Goal: Information Seeking & Learning: Learn about a topic

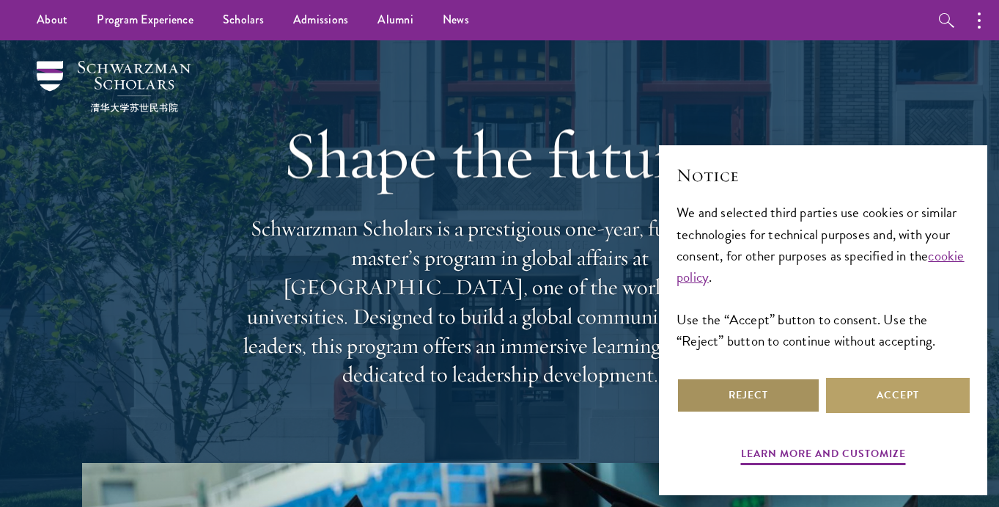
click at [773, 396] on button "Reject" at bounding box center [749, 395] width 144 height 35
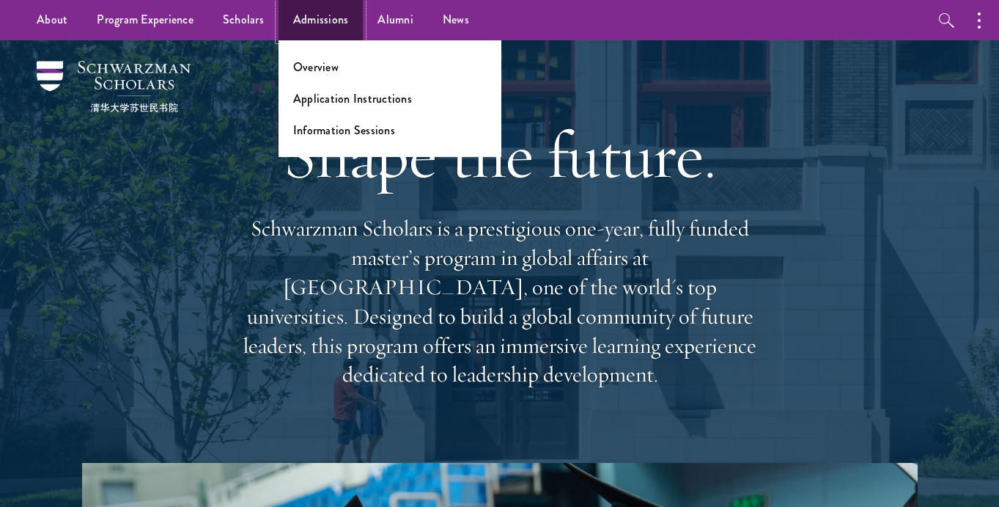
click at [301, 20] on link "Admissions" at bounding box center [321, 20] width 85 height 40
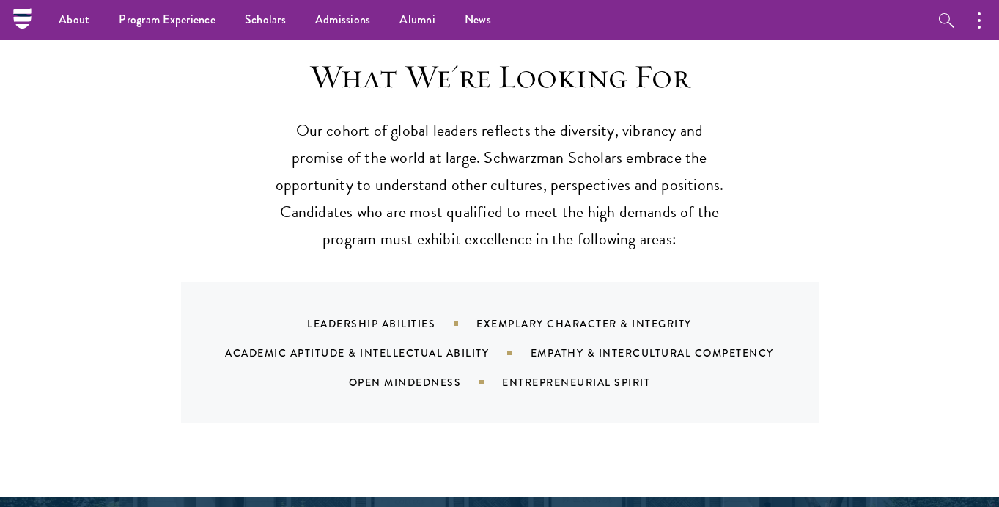
scroll to position [1355, 0]
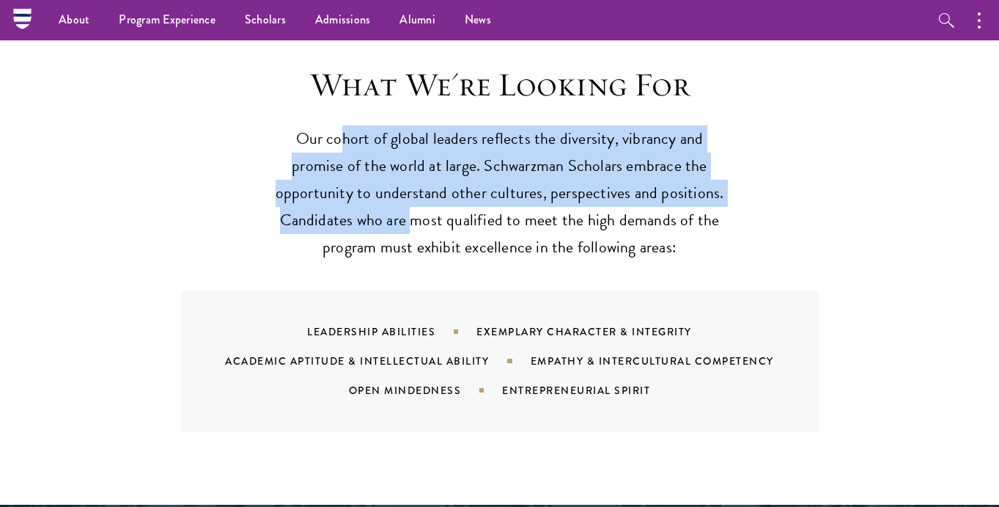
drag, startPoint x: 348, startPoint y: 108, endPoint x: 413, endPoint y: 179, distance: 96.5
click at [413, 179] on p "Our cohort of global leaders reflects the diversity, vibrancy and promise of th…" at bounding box center [500, 193] width 455 height 136
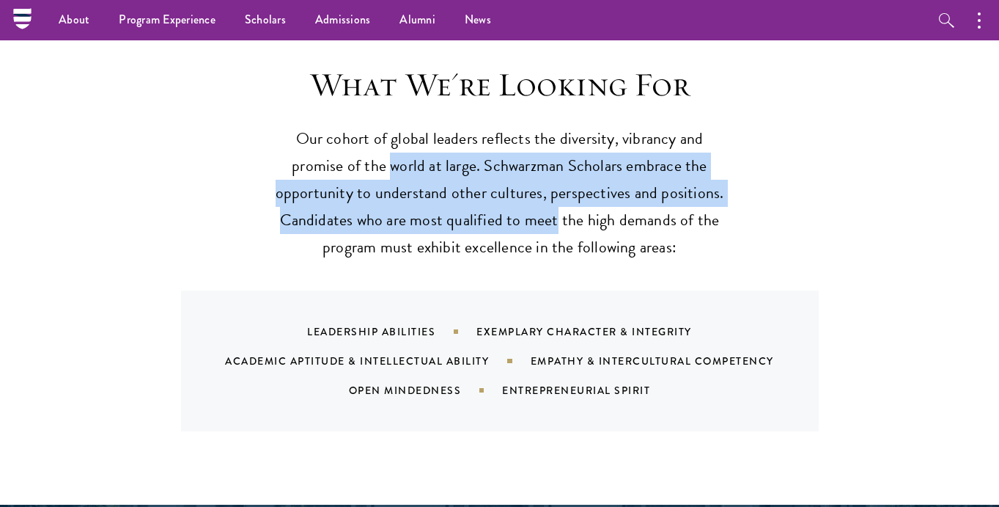
drag, startPoint x: 558, startPoint y: 189, endPoint x: 393, endPoint y: 132, distance: 174.6
click at [393, 132] on p "Our cohort of global leaders reflects the diversity, vibrancy and promise of th…" at bounding box center [500, 193] width 455 height 136
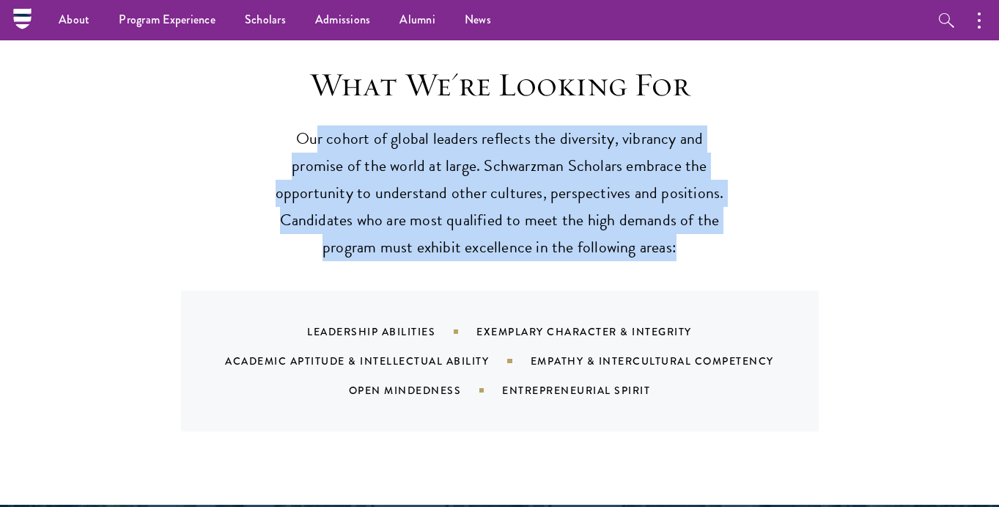
drag, startPoint x: 316, startPoint y: 123, endPoint x: 361, endPoint y: 258, distance: 142.1
click at [361, 258] on div "What We're Looking For Our cohort of global leaders reflects the diversity, vib…" at bounding box center [500, 248] width 746 height 367
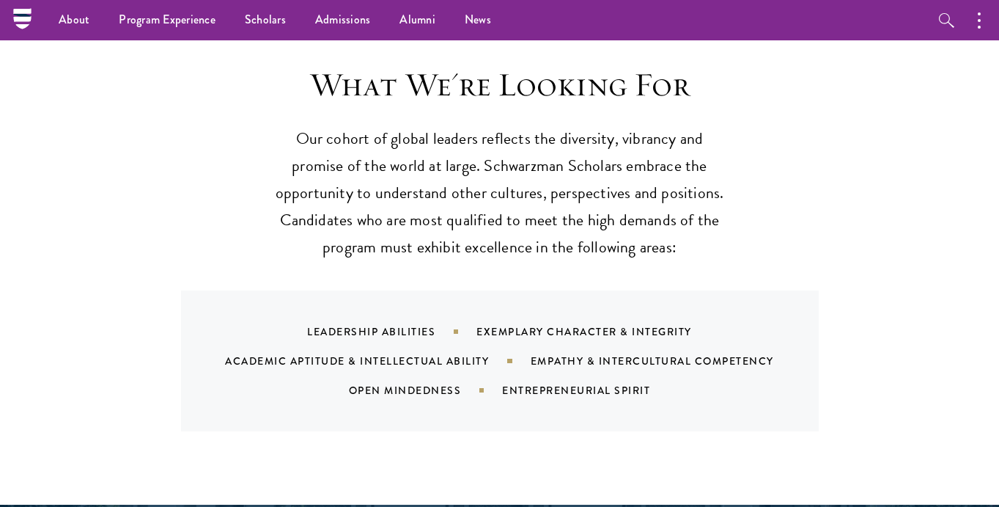
click at [606, 180] on p "Our cohort of global leaders reflects the diversity, vibrancy and promise of th…" at bounding box center [500, 193] width 455 height 136
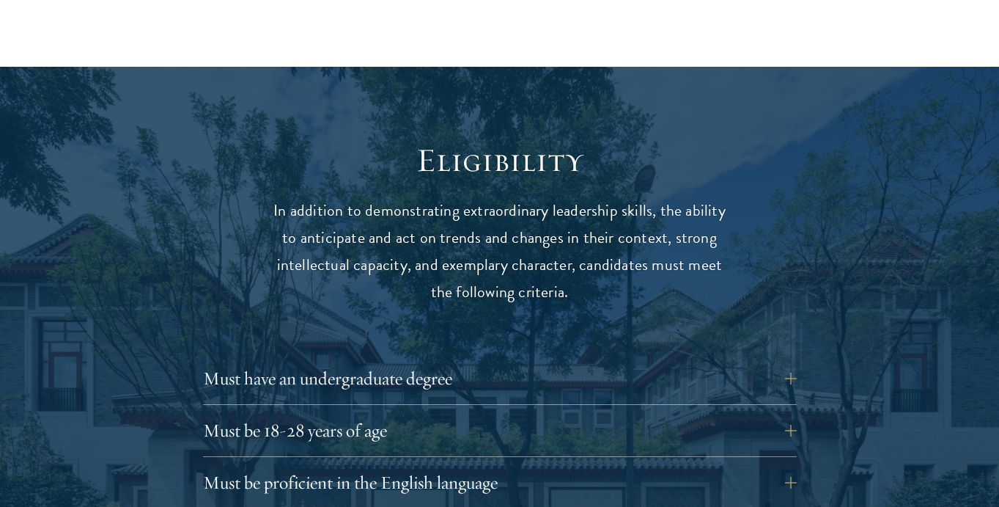
scroll to position [1806, 0]
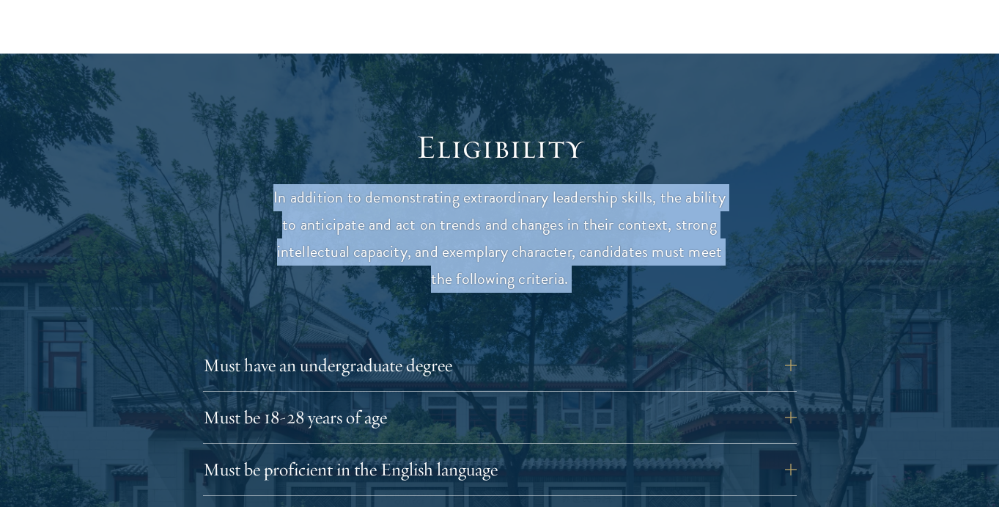
drag, startPoint x: 268, startPoint y: 164, endPoint x: 567, endPoint y: 268, distance: 316.1
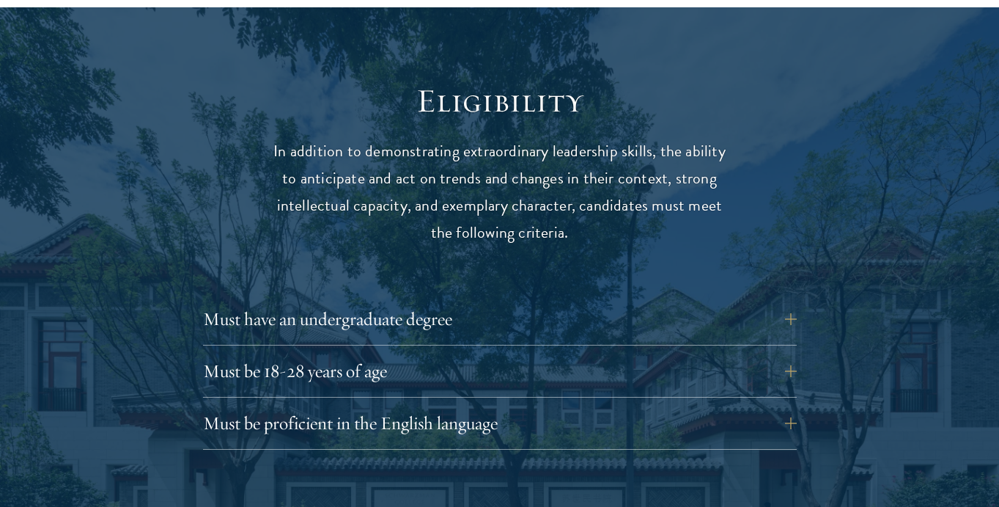
scroll to position [1866, 0]
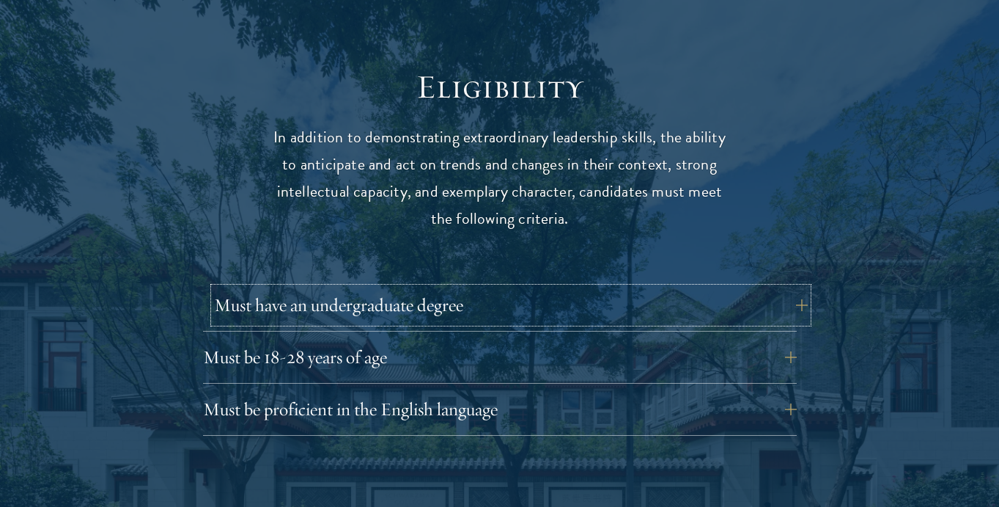
click at [301, 287] on button "Must have an undergraduate degree" at bounding box center [511, 304] width 594 height 35
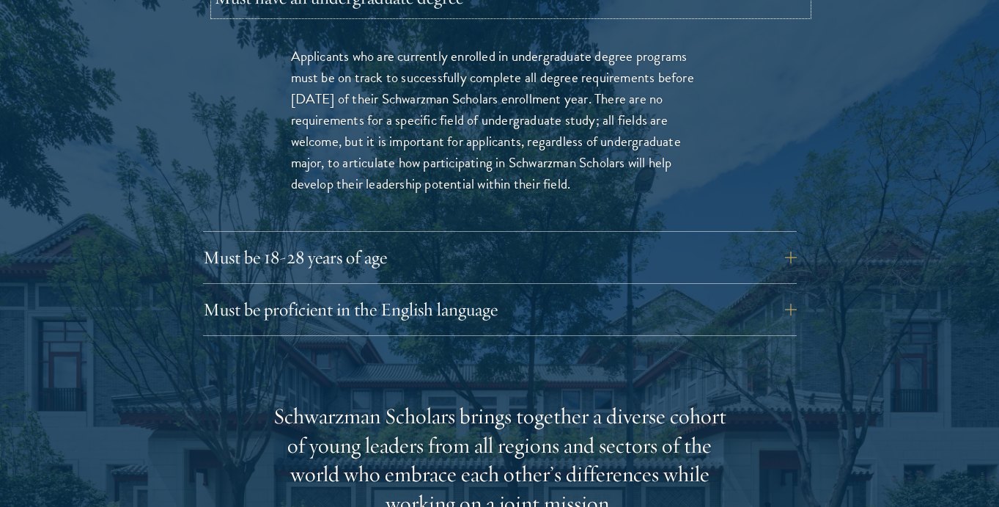
scroll to position [2182, 0]
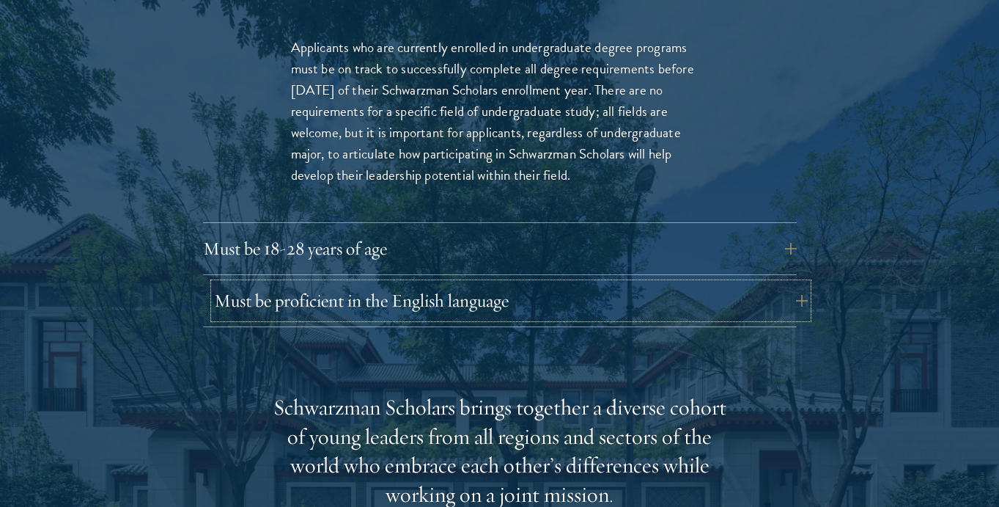
click at [345, 283] on button "Must be proficient in the English language" at bounding box center [511, 300] width 594 height 35
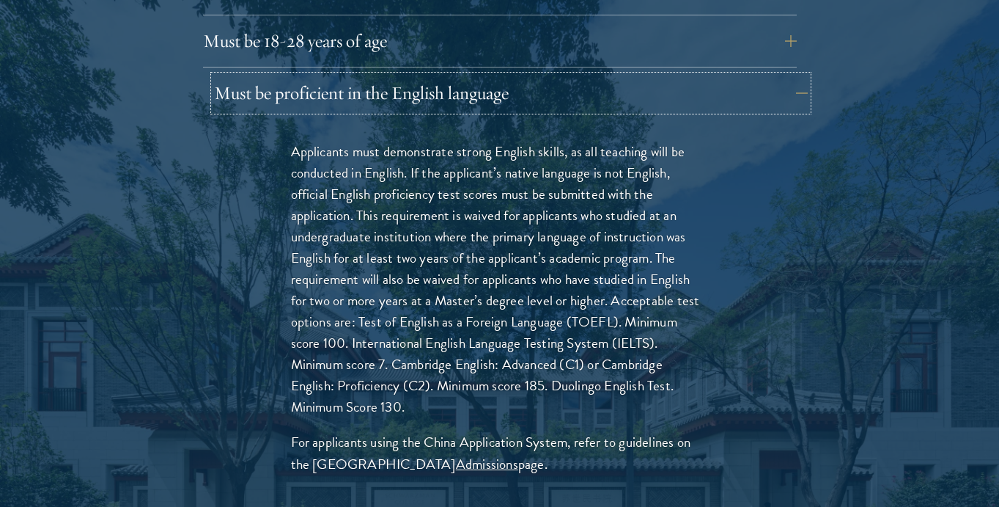
click at [313, 76] on button "Must be proficient in the English language" at bounding box center [511, 93] width 594 height 35
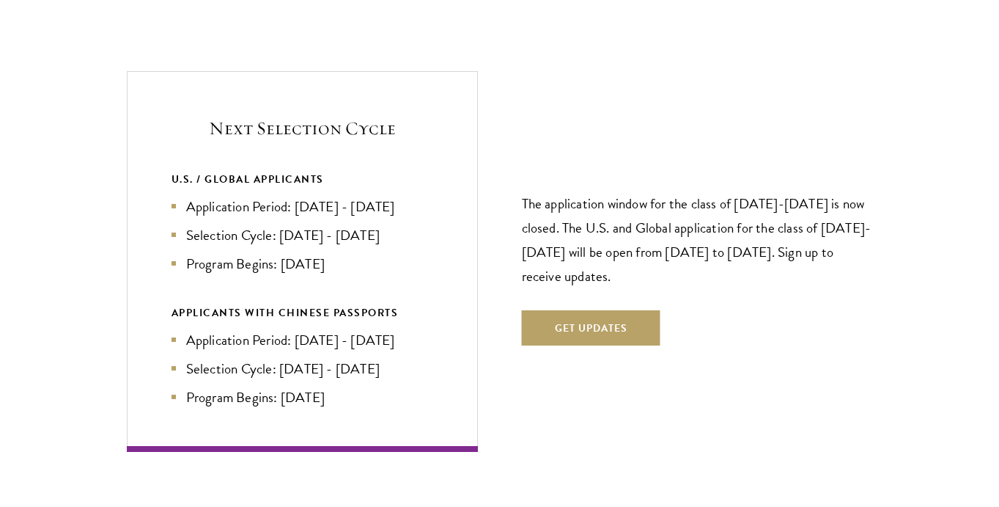
scroll to position [3066, 0]
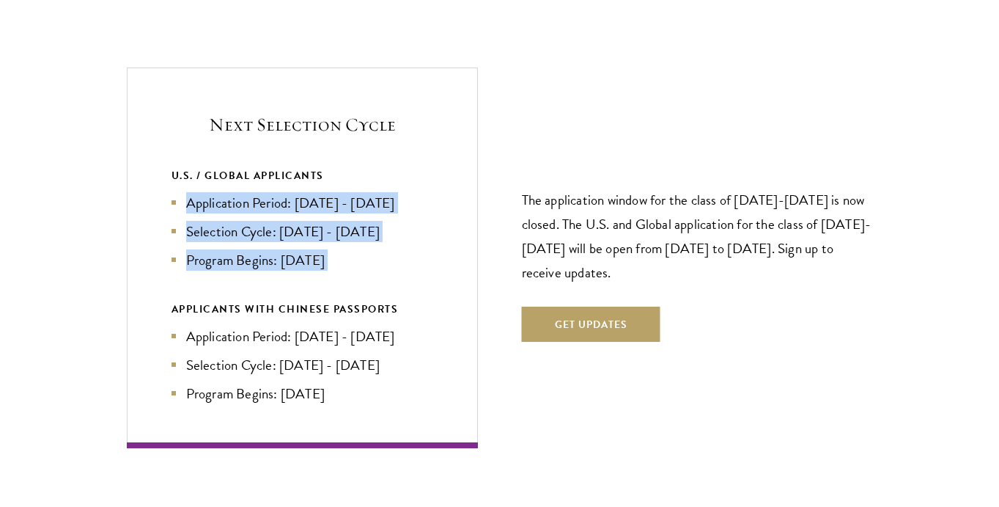
drag, startPoint x: 188, startPoint y: 167, endPoint x: 221, endPoint y: 249, distance: 88.1
click at [221, 249] on div "U.S. / GLOBAL APPLICANTS Application Period: [DATE] - [DATE] Selection Cycle: […" at bounding box center [303, 285] width 262 height 238
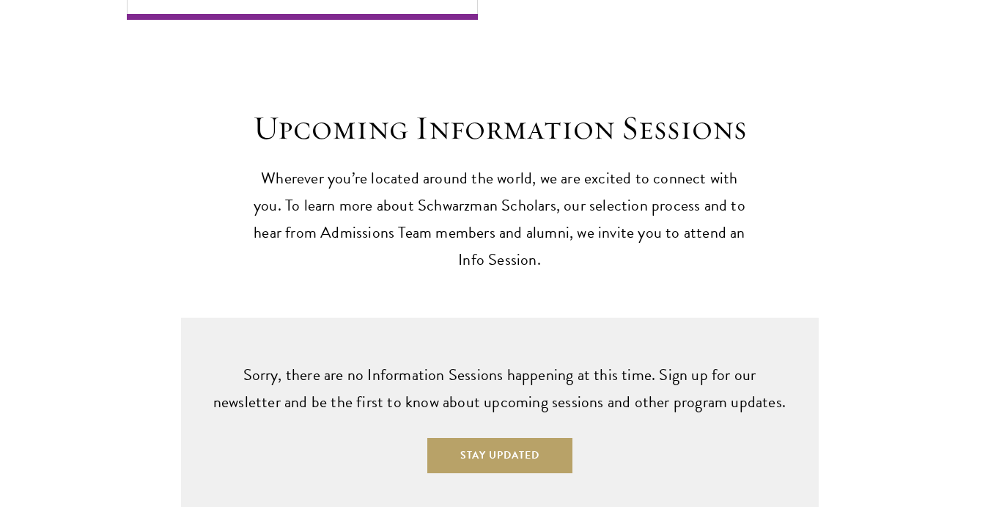
scroll to position [3503, 0]
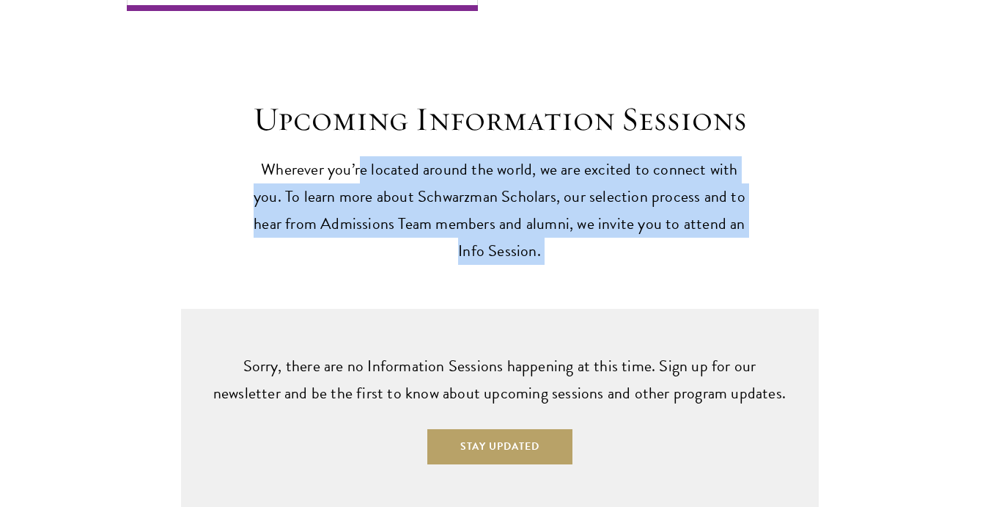
drag, startPoint x: 348, startPoint y: 146, endPoint x: 445, endPoint y: 261, distance: 150.9
click at [445, 261] on div "Upcoming Information Sessions Wherever you’re located around the world, we are …" at bounding box center [499, 259] width 999 height 497
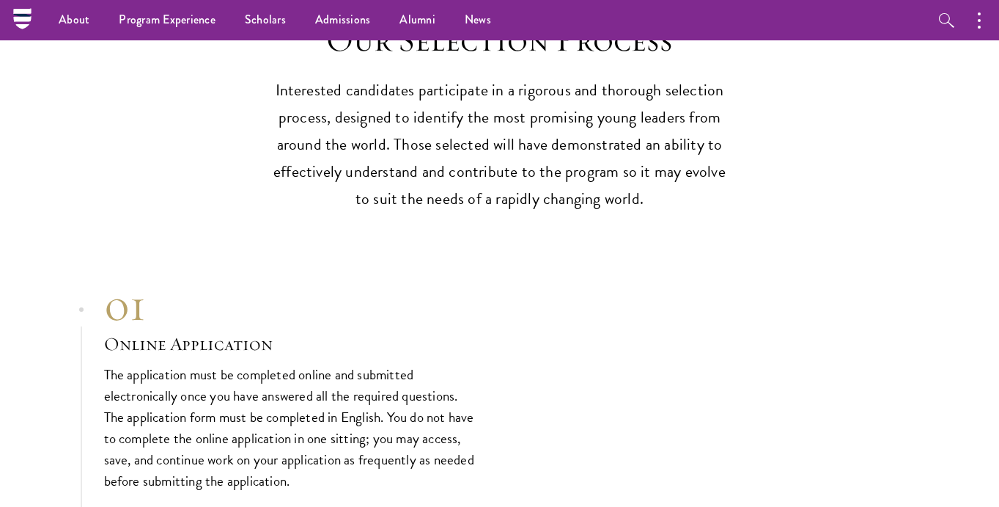
scroll to position [4048, 0]
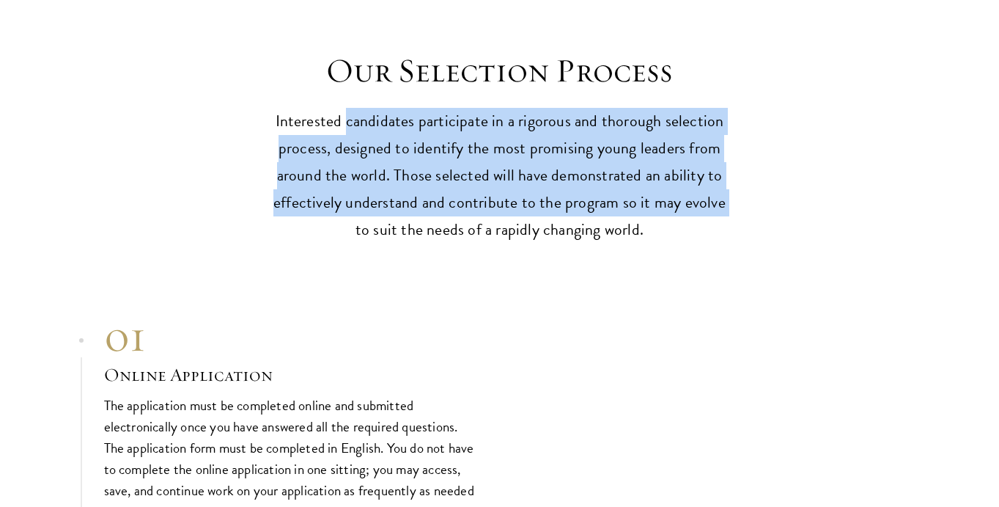
drag, startPoint x: 351, startPoint y: 100, endPoint x: 351, endPoint y: 201, distance: 101.2
click at [351, 201] on p "Interested candidates participate in a rigorous and thorough selection process,…" at bounding box center [500, 176] width 455 height 136
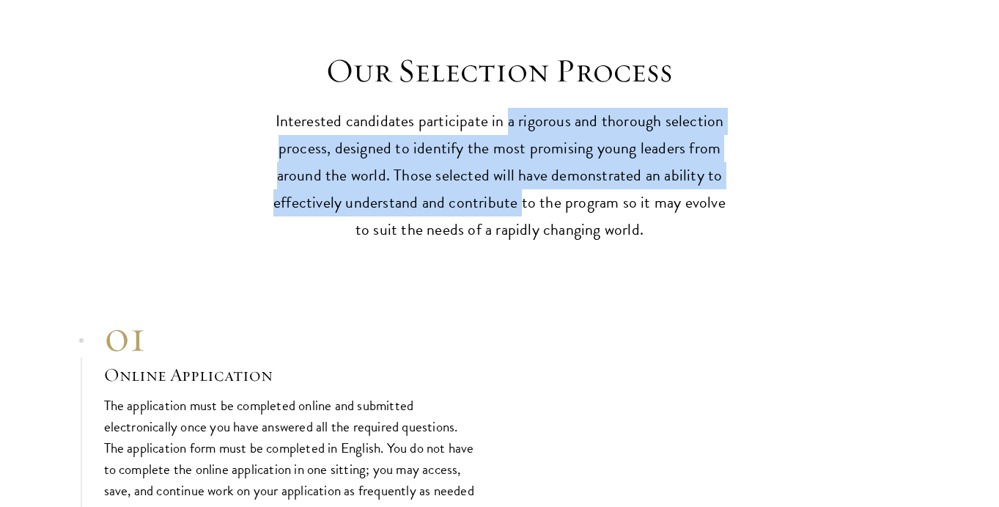
drag, startPoint x: 519, startPoint y: 175, endPoint x: 510, endPoint y: 87, distance: 88.4
click at [510, 108] on p "Interested candidates participate in a rigorous and thorough selection process,…" at bounding box center [500, 176] width 455 height 136
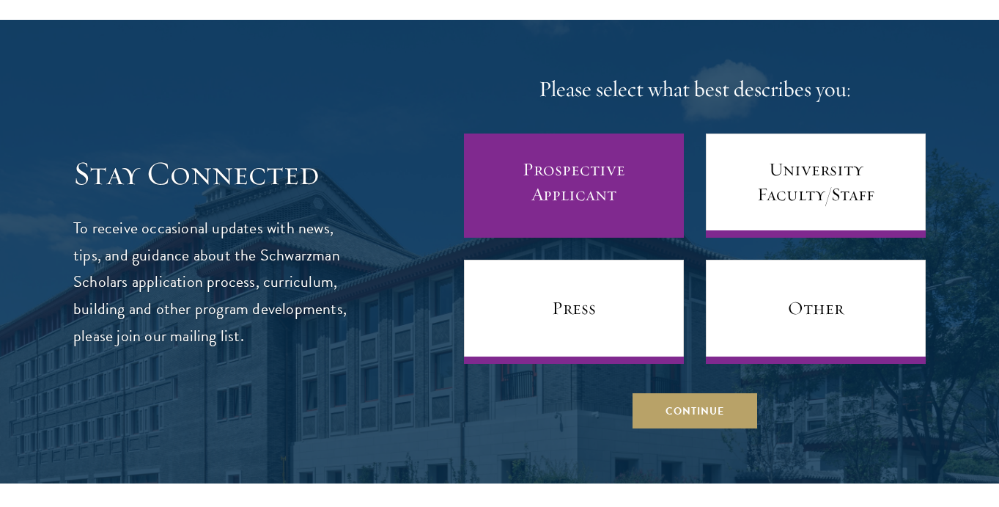
scroll to position [5715, 0]
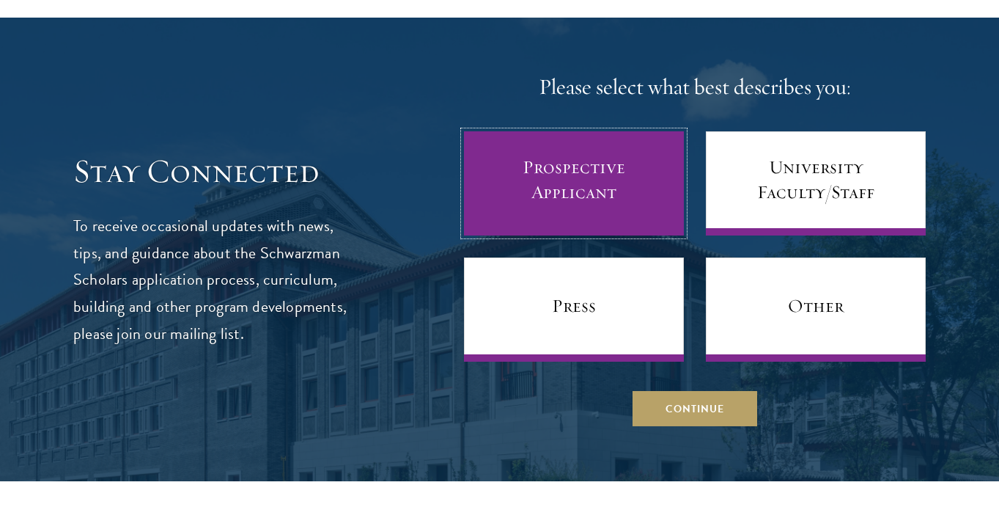
click at [537, 131] on link "Prospective Applicant" at bounding box center [574, 183] width 220 height 104
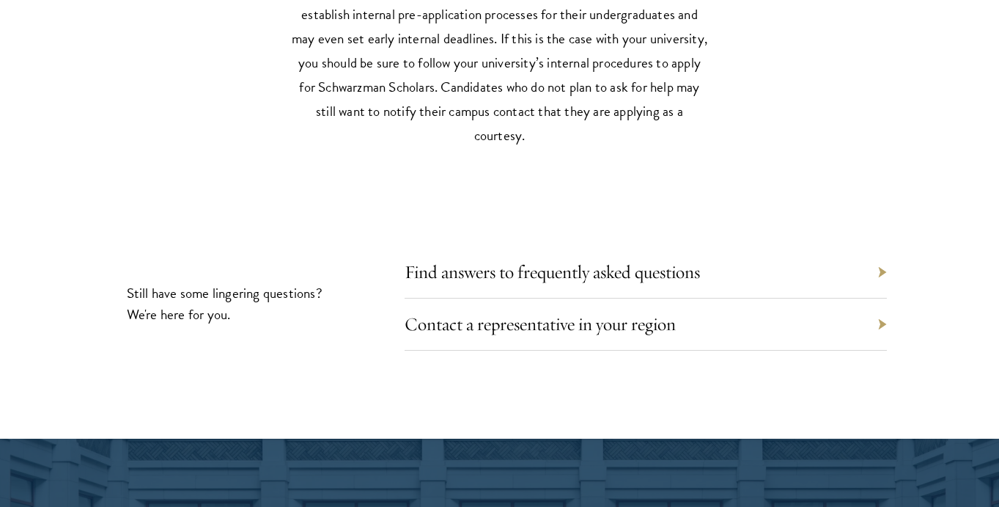
scroll to position [6477, 0]
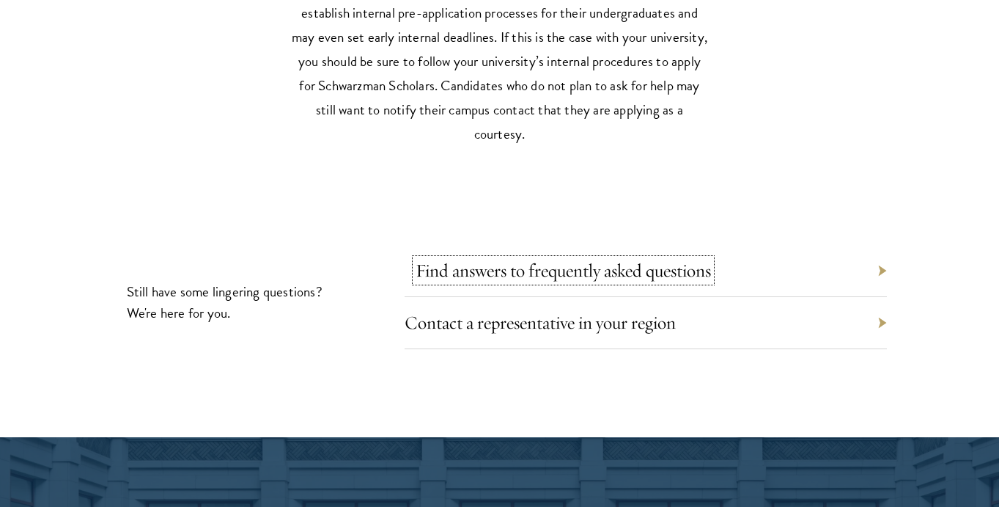
click at [516, 259] on link "Find answers to frequently asked questions" at bounding box center [564, 270] width 296 height 23
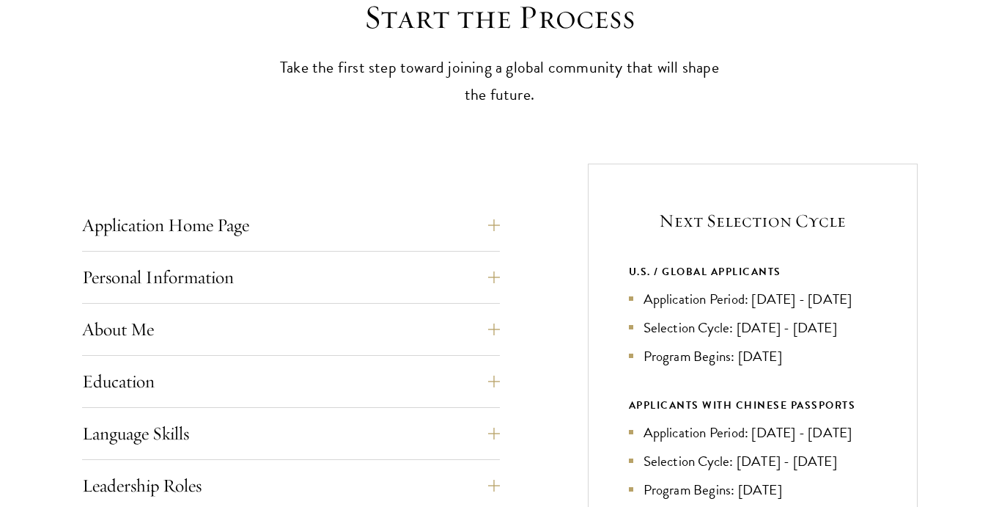
scroll to position [429, 0]
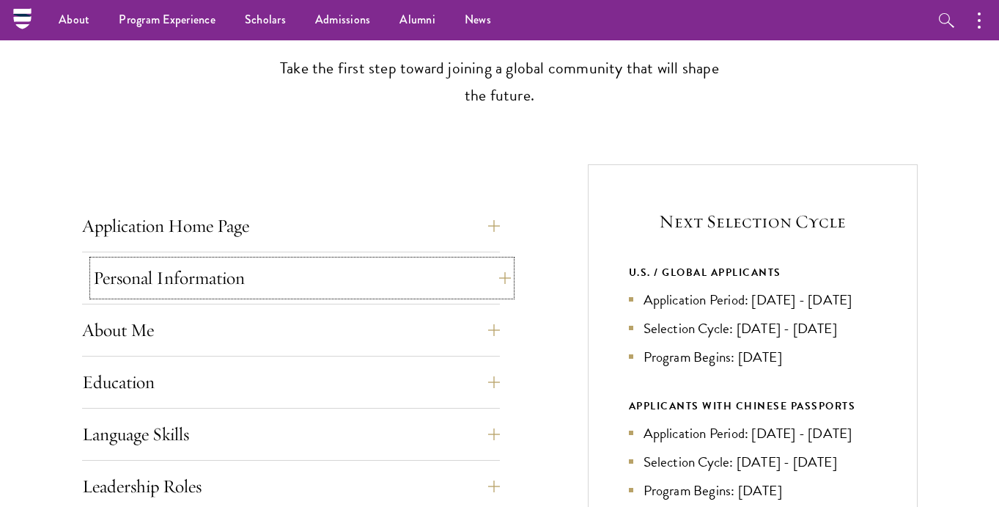
click at [201, 284] on button "Personal Information" at bounding box center [302, 277] width 418 height 35
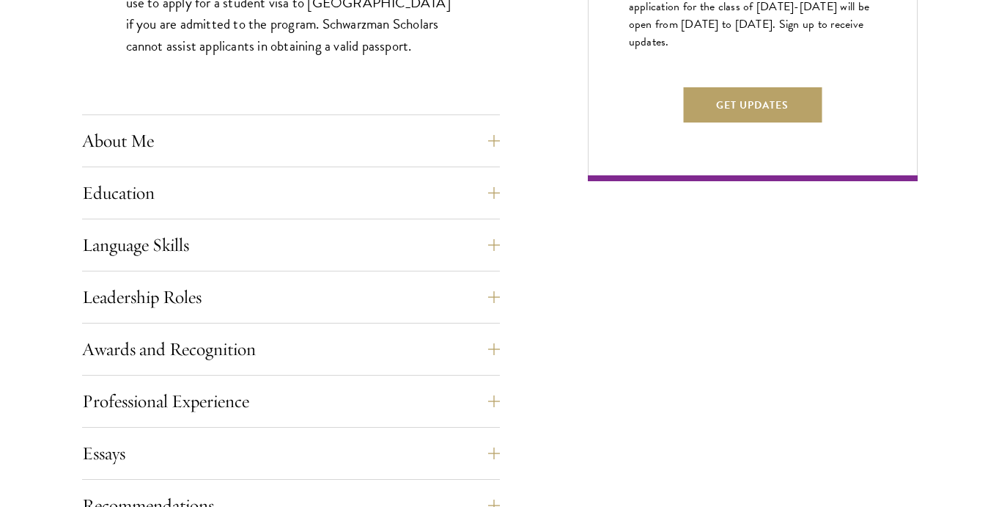
scroll to position [1063, 0]
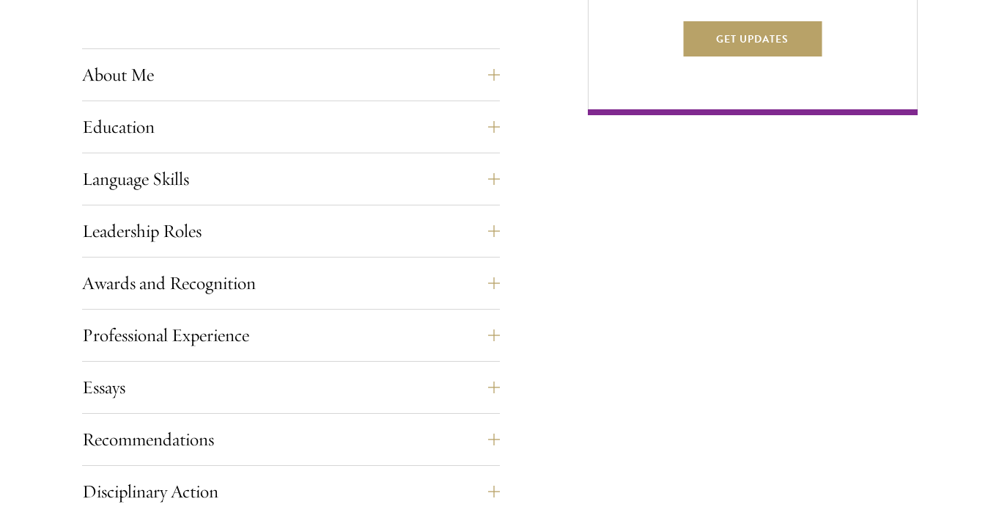
click at [154, 149] on div "Education List only undergraduate and graduate degrees completed (or on track t…" at bounding box center [291, 131] width 418 height 44
click at [154, 136] on button "Education" at bounding box center [302, 126] width 418 height 35
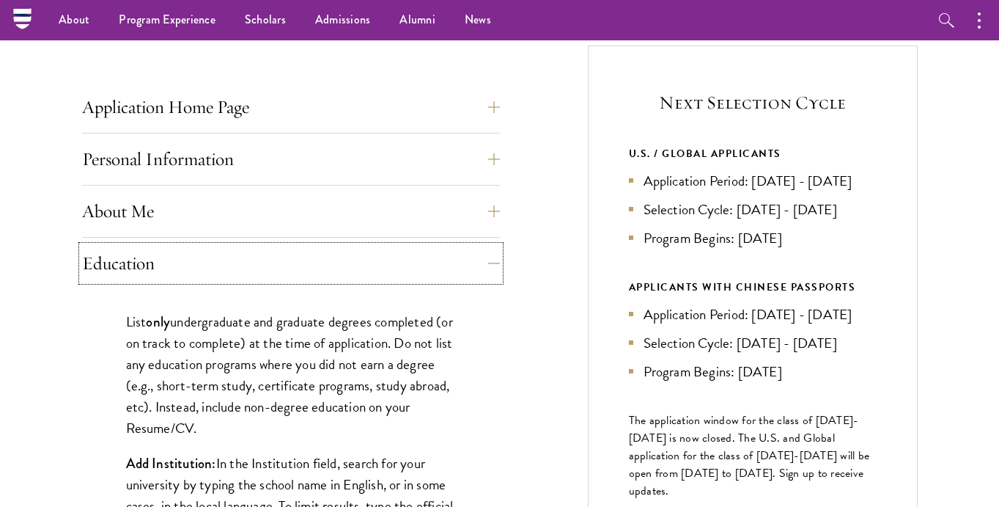
scroll to position [521, 0]
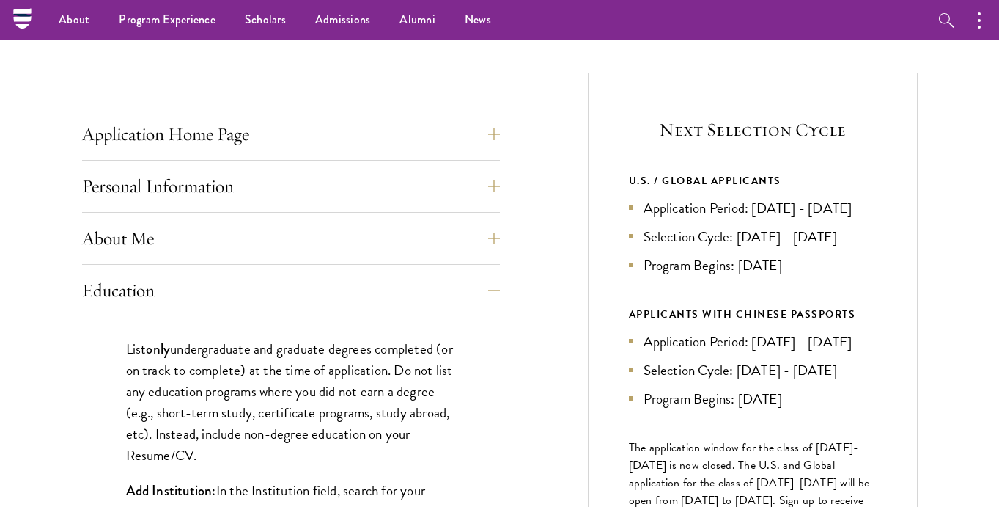
click at [128, 293] on button "Education" at bounding box center [302, 290] width 418 height 35
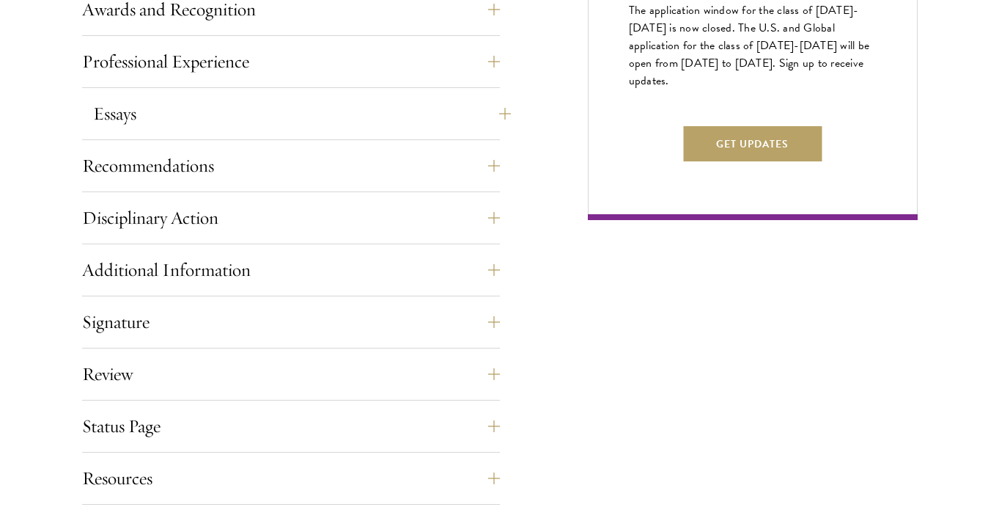
scroll to position [959, 0]
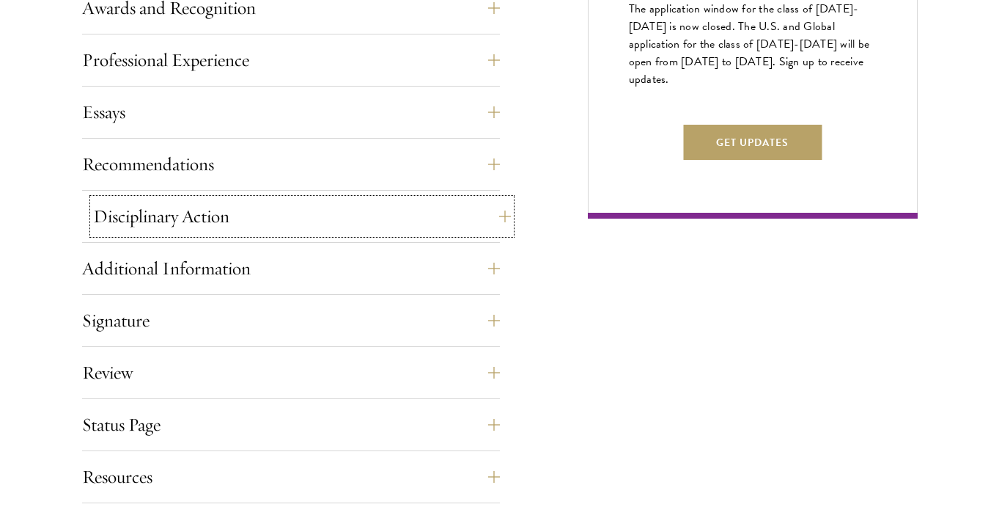
click at [154, 221] on button "Disciplinary Action" at bounding box center [302, 216] width 418 height 35
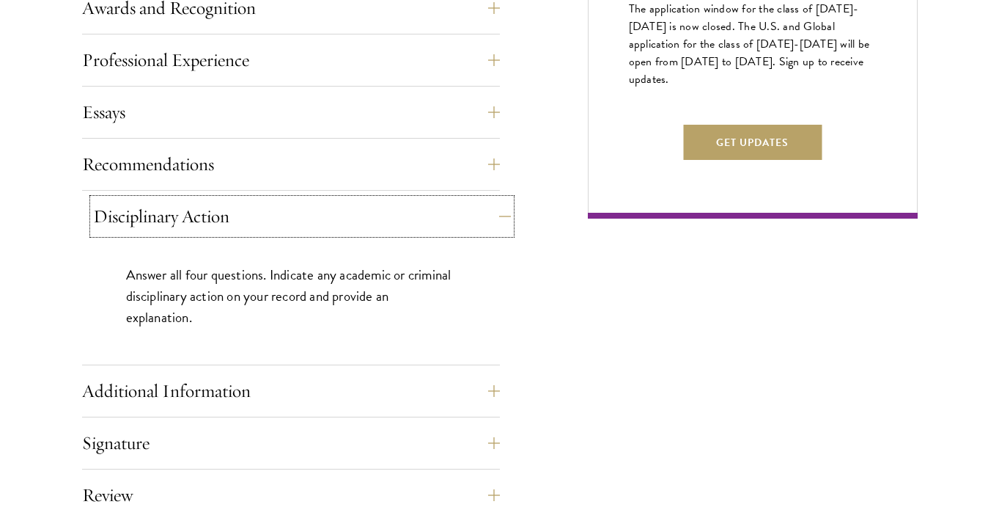
click at [154, 221] on button "Disciplinary Action" at bounding box center [302, 216] width 418 height 35
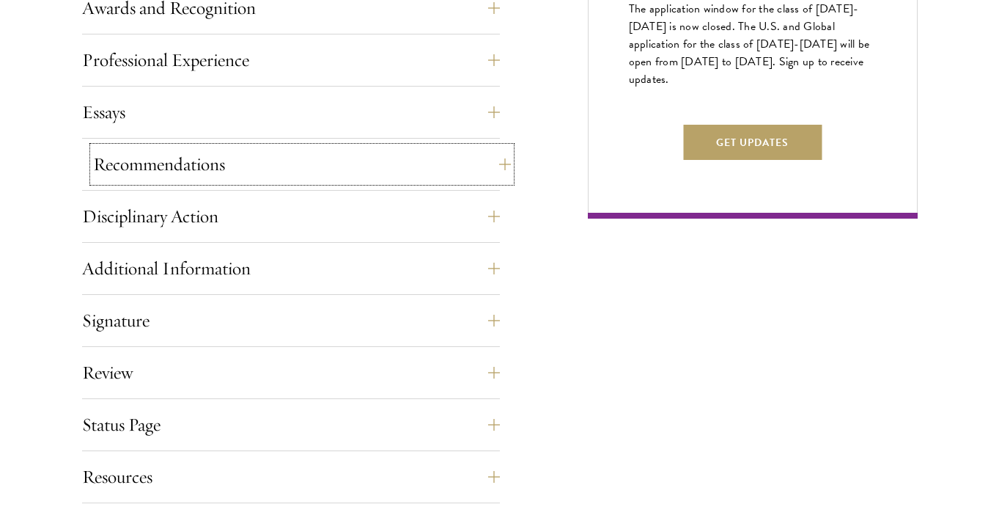
click at [155, 169] on button "Recommendations" at bounding box center [302, 164] width 418 height 35
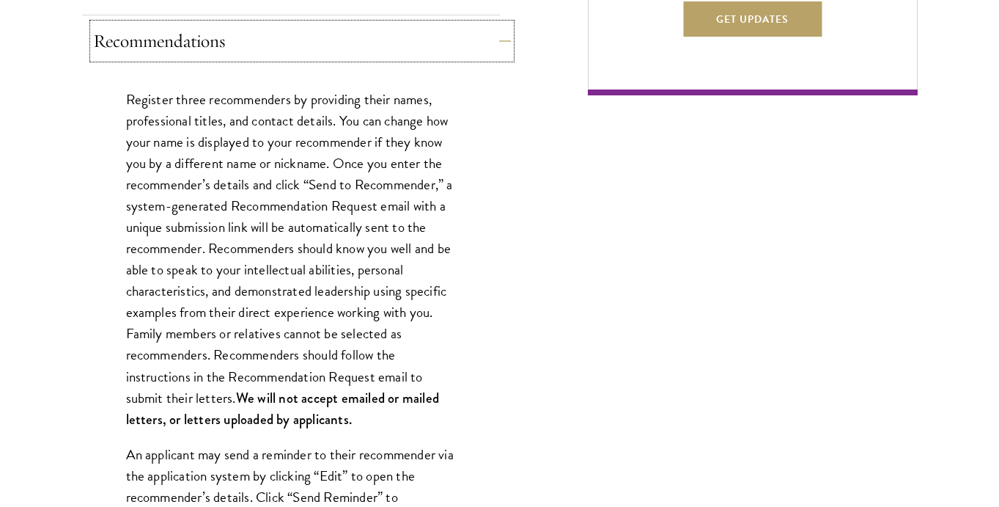
scroll to position [1085, 0]
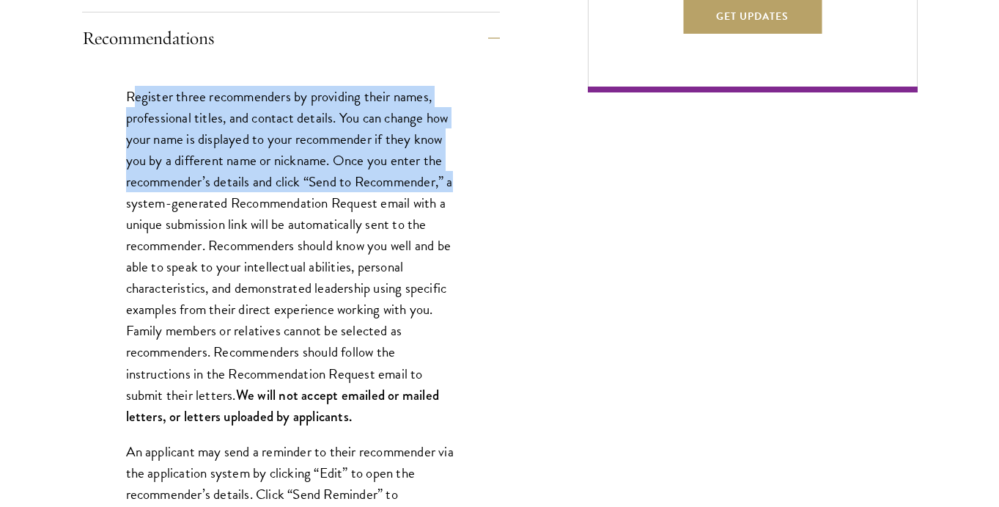
drag, startPoint x: 131, startPoint y: 91, endPoint x: 132, endPoint y: 200, distance: 109.3
click at [132, 200] on p "Register three recommenders by providing their names, professional titles, and …" at bounding box center [291, 256] width 330 height 341
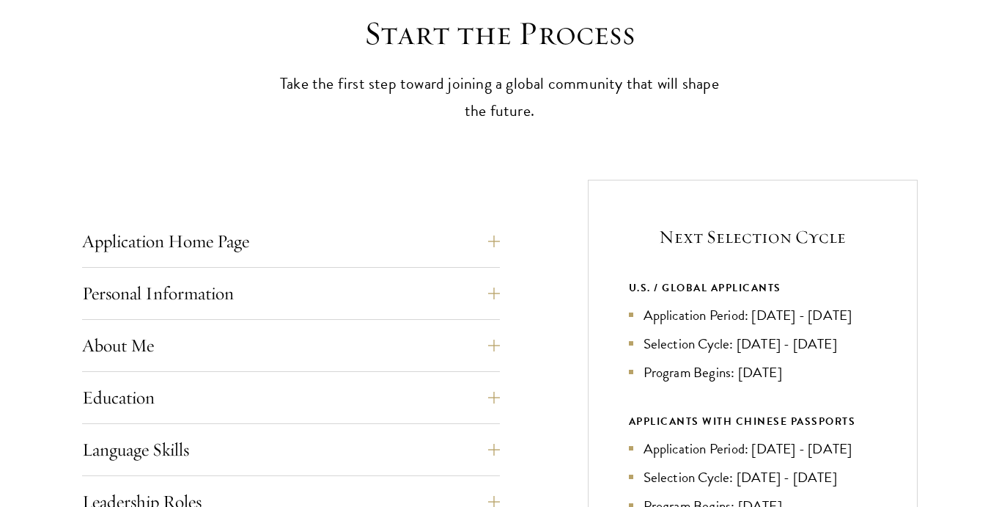
scroll to position [417, 0]
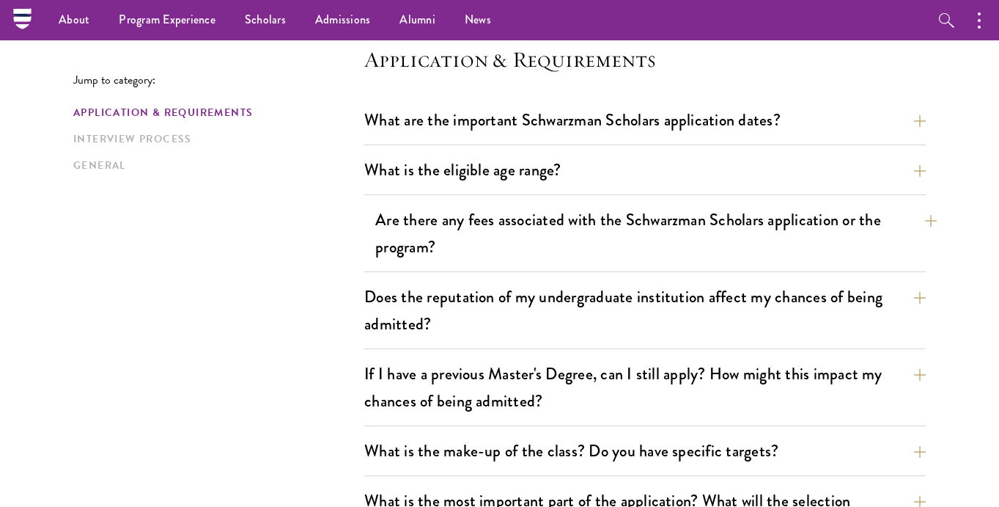
scroll to position [383, 0]
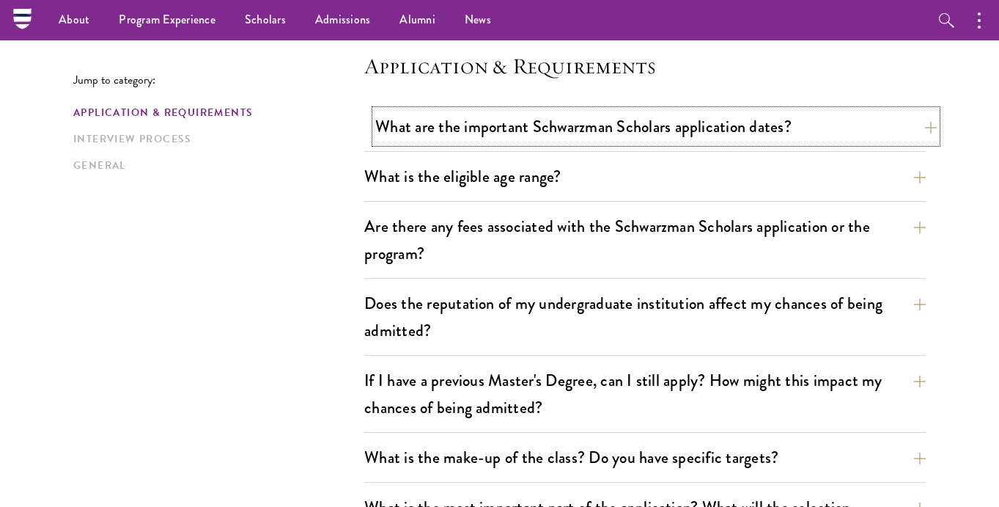
click at [562, 120] on button "What are the important Schwarzman Scholars application dates?" at bounding box center [656, 126] width 562 height 33
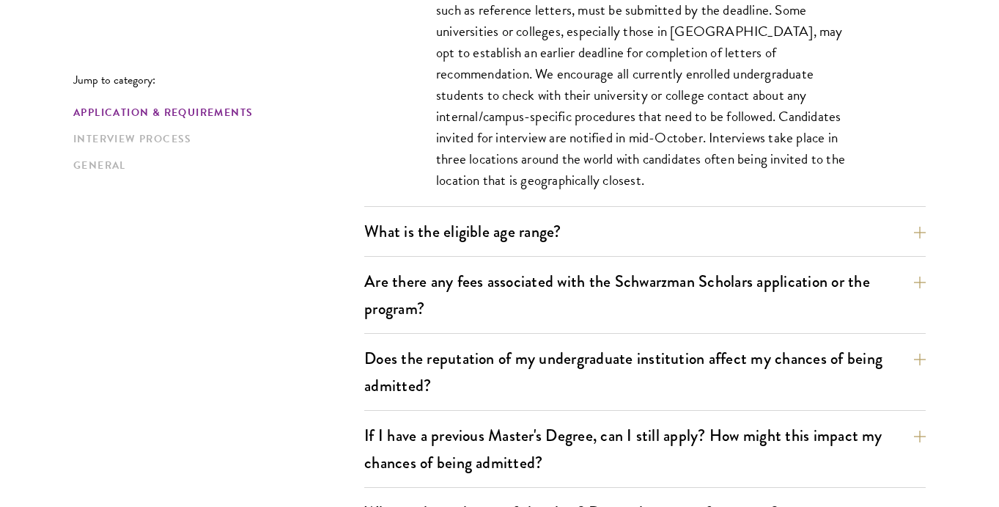
scroll to position [780, 0]
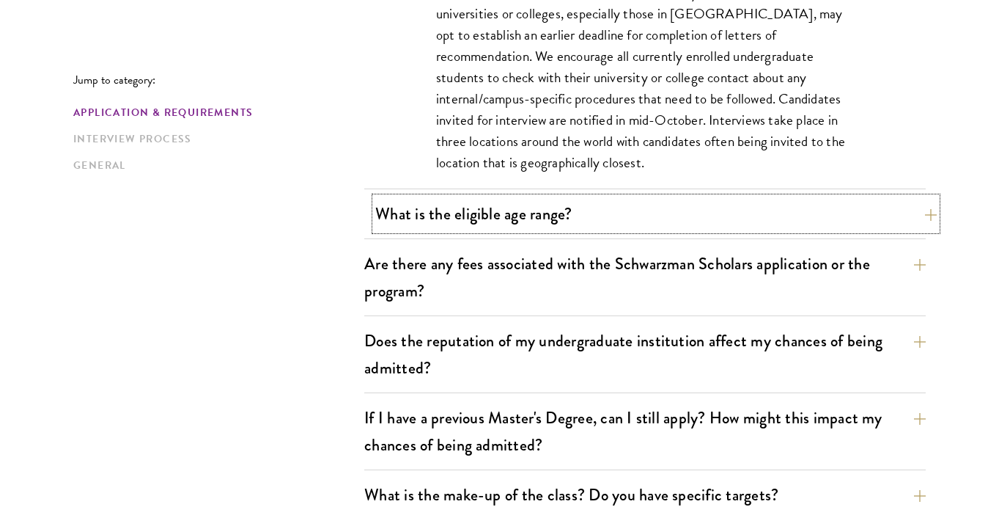
click at [529, 213] on button "What is the eligible age range?" at bounding box center [656, 213] width 562 height 33
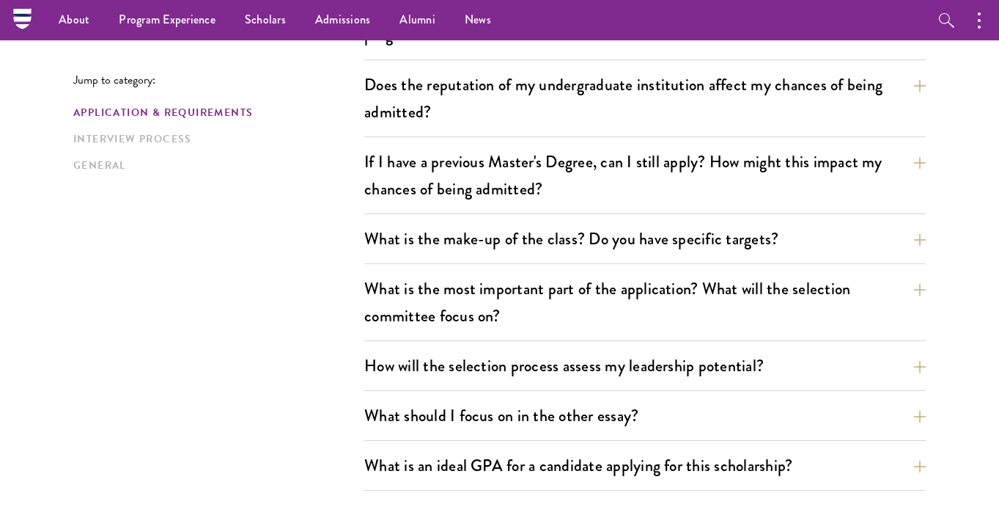
scroll to position [700, 0]
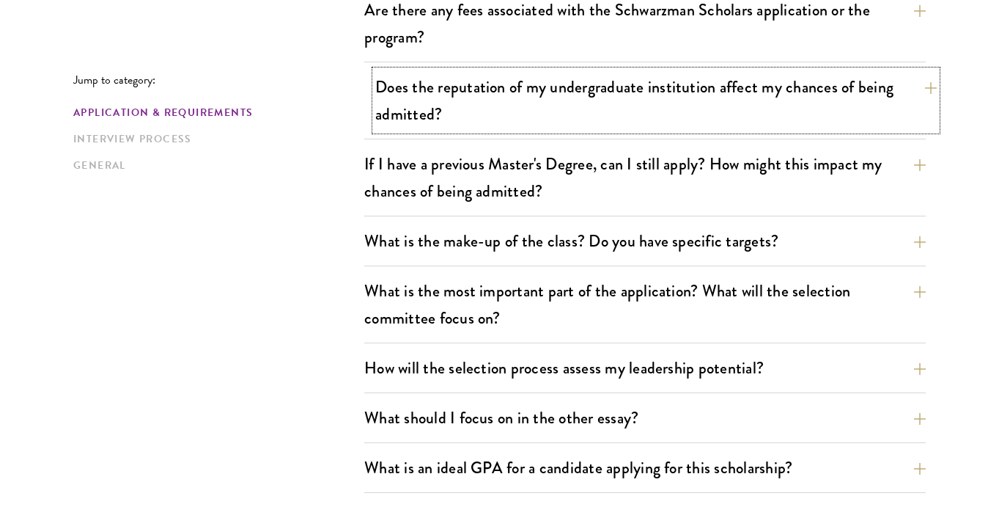
click at [506, 70] on button "Does the reputation of my undergraduate institution affect my chances of being …" at bounding box center [656, 100] width 562 height 60
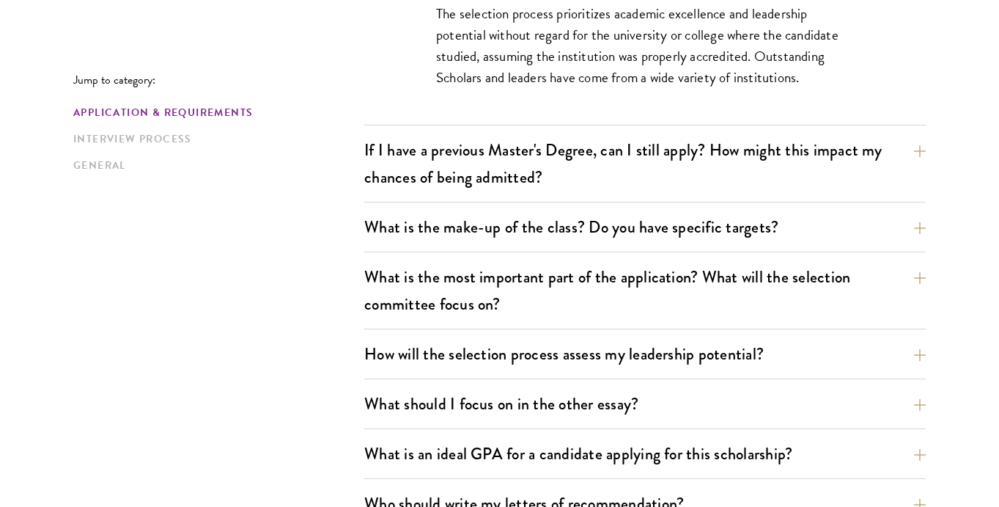
scroll to position [769, 0]
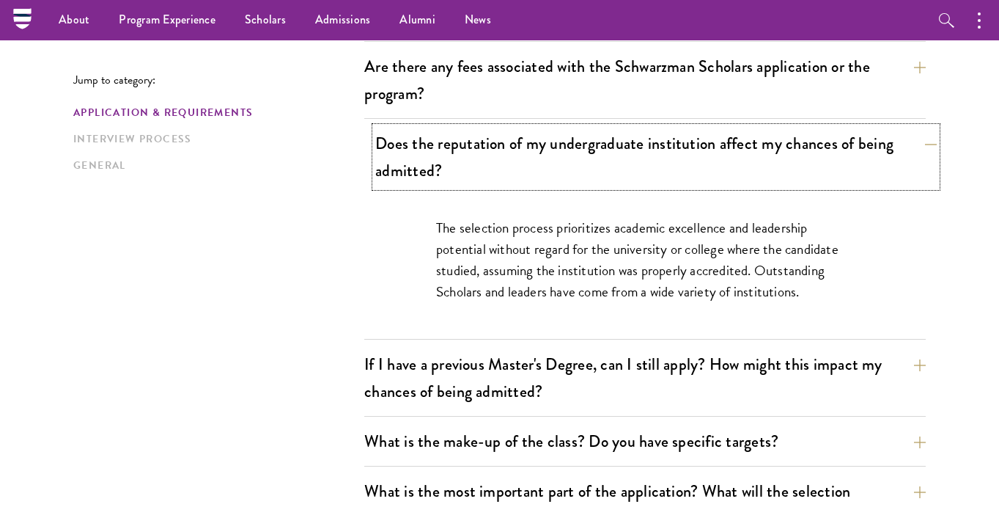
click at [418, 165] on button "Does the reputation of my undergraduate institution affect my chances of being …" at bounding box center [656, 157] width 562 height 60
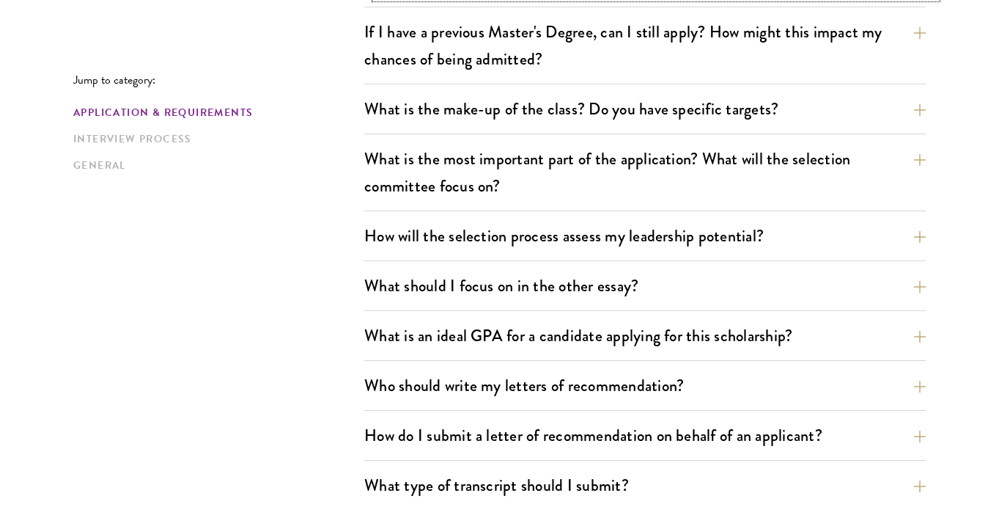
scroll to position [730, 0]
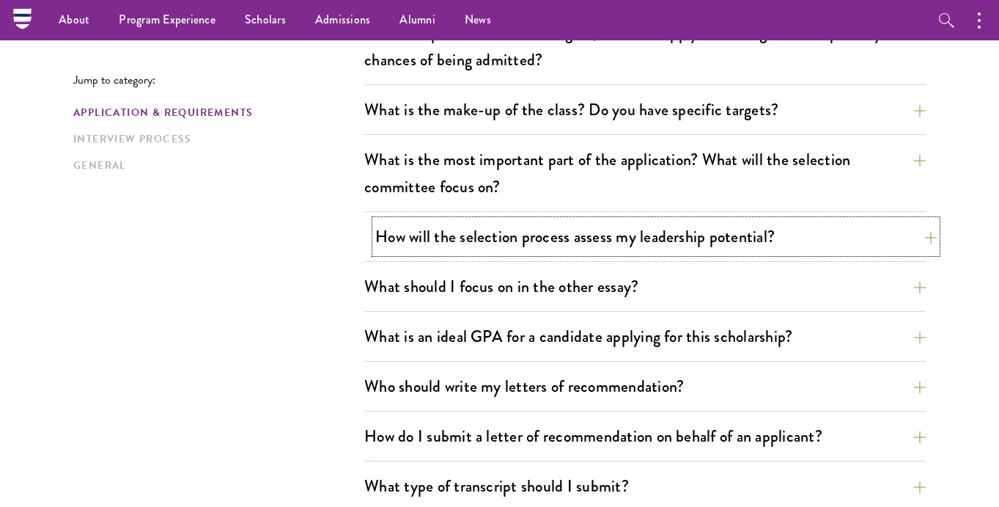
click at [406, 249] on button "How will the selection process assess my leadership potential?" at bounding box center [656, 236] width 562 height 33
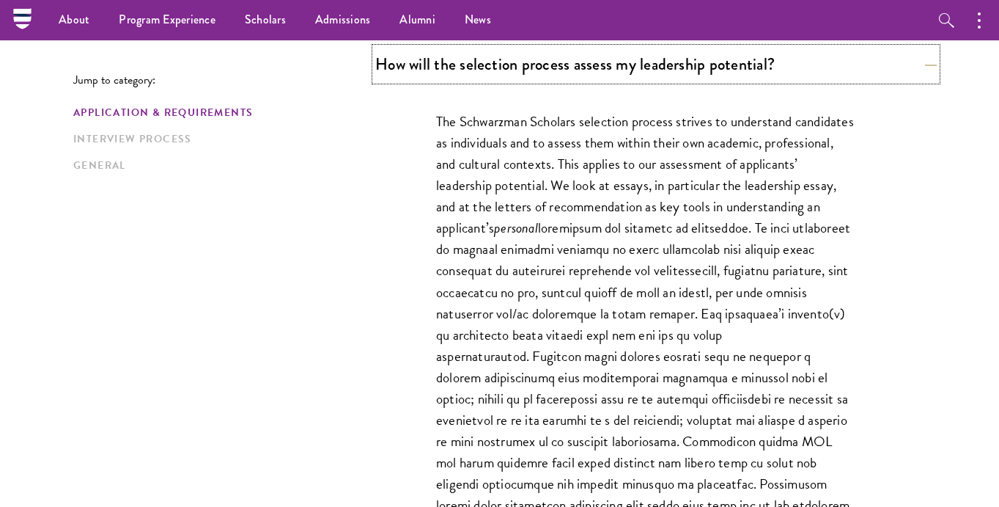
scroll to position [821, 0]
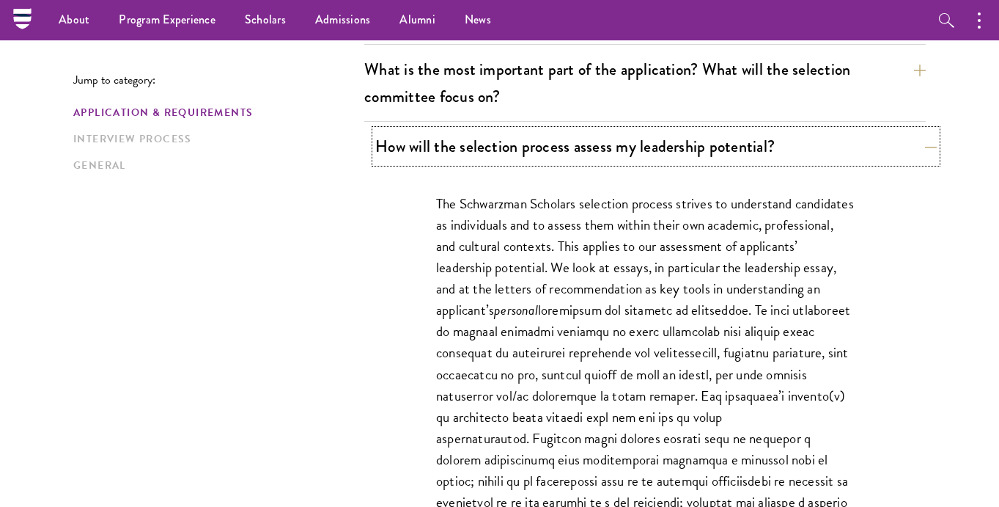
click at [417, 150] on button "How will the selection process assess my leadership potential?" at bounding box center [656, 146] width 562 height 33
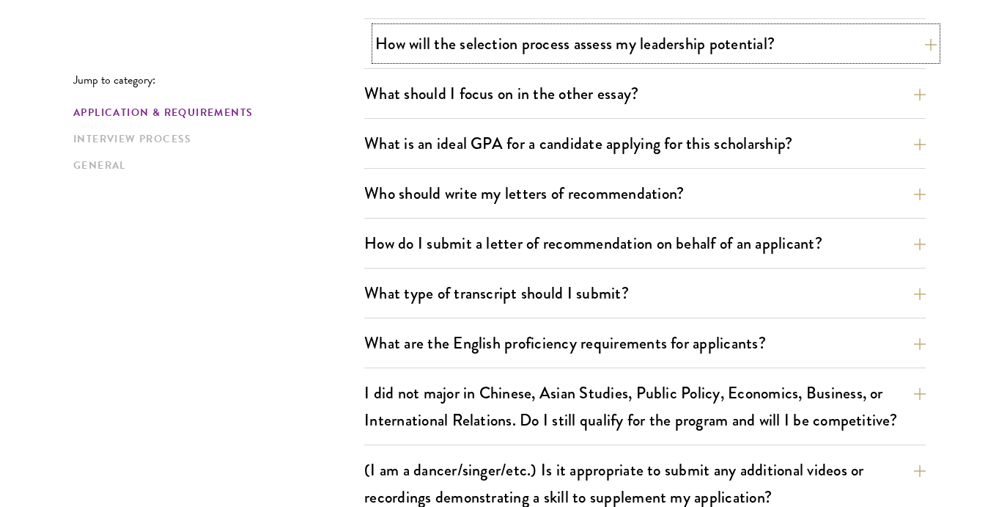
scroll to position [925, 0]
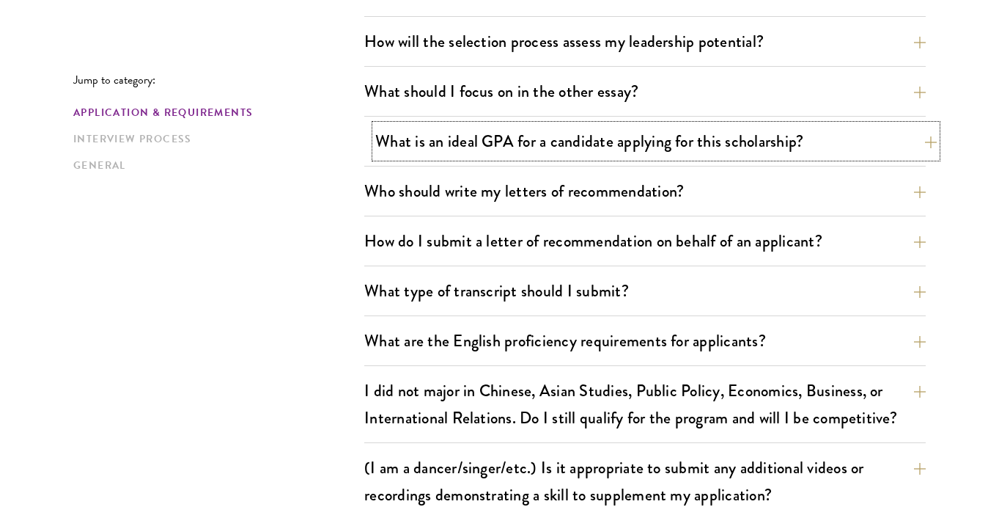
click at [451, 147] on button "What is an ideal GPA for a candidate applying for this scholarship?" at bounding box center [656, 141] width 562 height 33
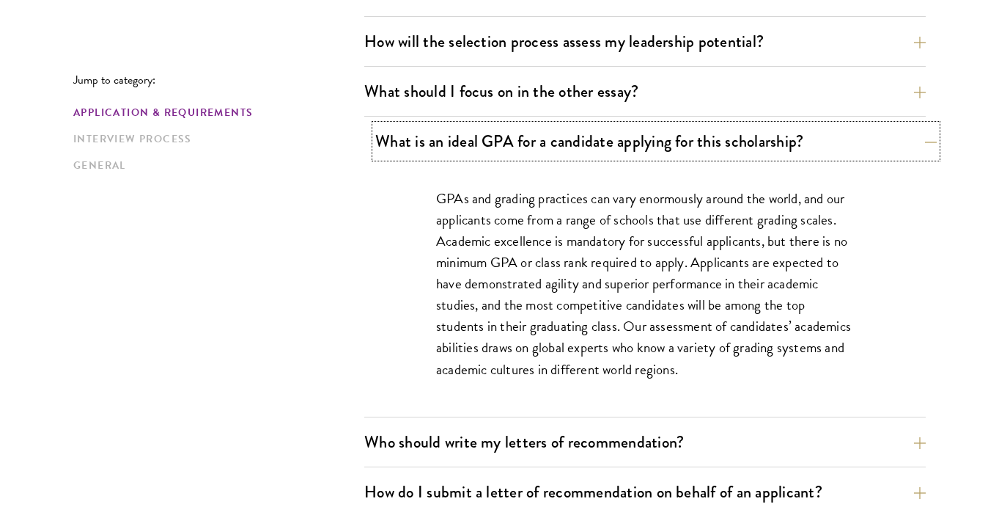
click at [450, 146] on button "What is an ideal GPA for a candidate applying for this scholarship?" at bounding box center [656, 141] width 562 height 33
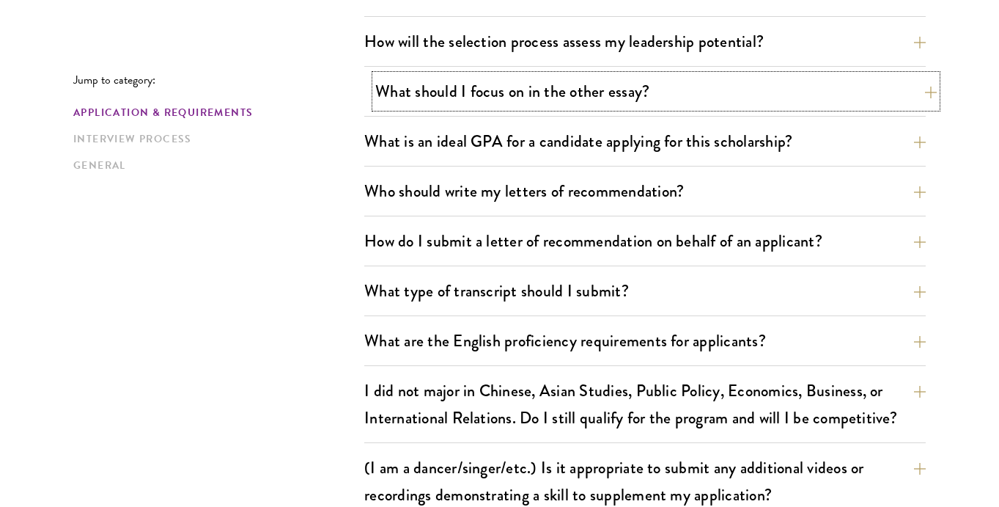
click at [441, 101] on button "What should I focus on in the other essay?" at bounding box center [656, 91] width 562 height 33
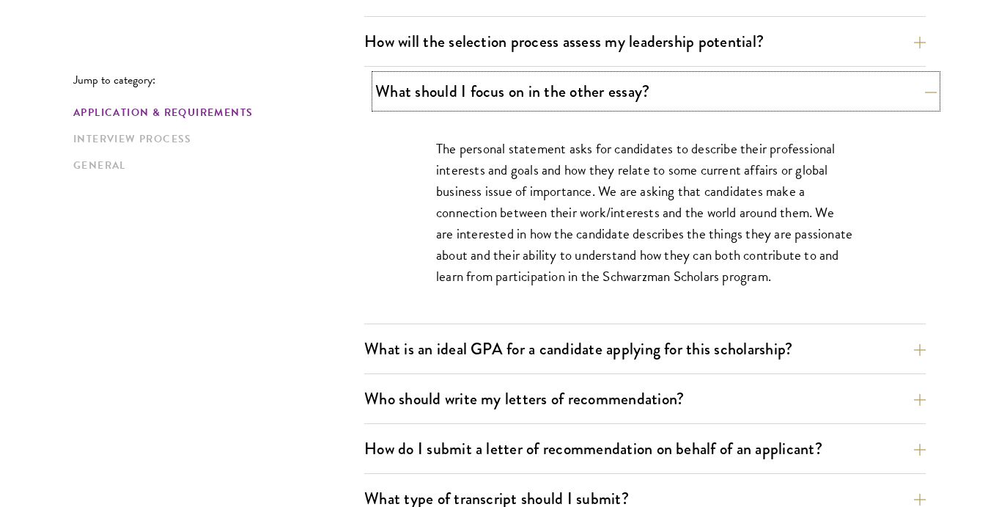
click at [441, 102] on button "What should I focus on in the other essay?" at bounding box center [656, 91] width 562 height 33
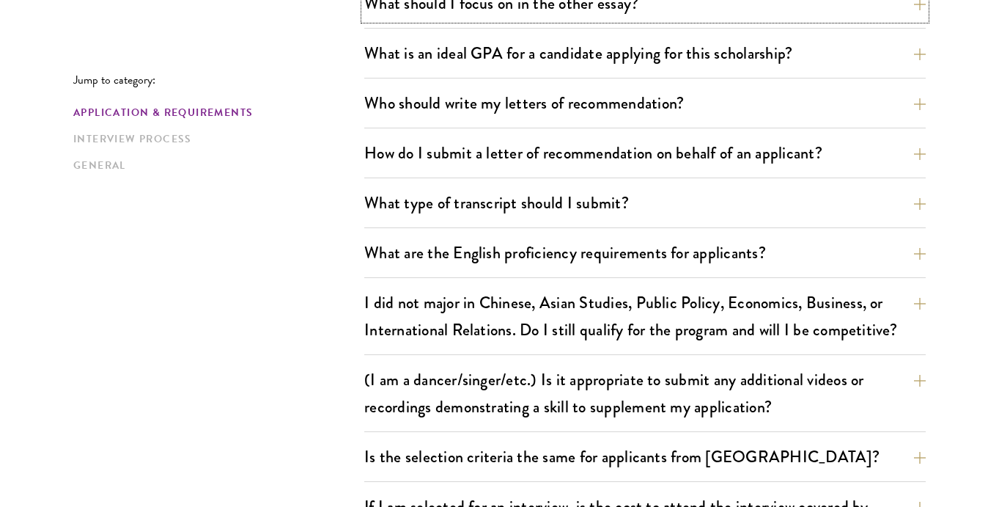
scroll to position [1071, 0]
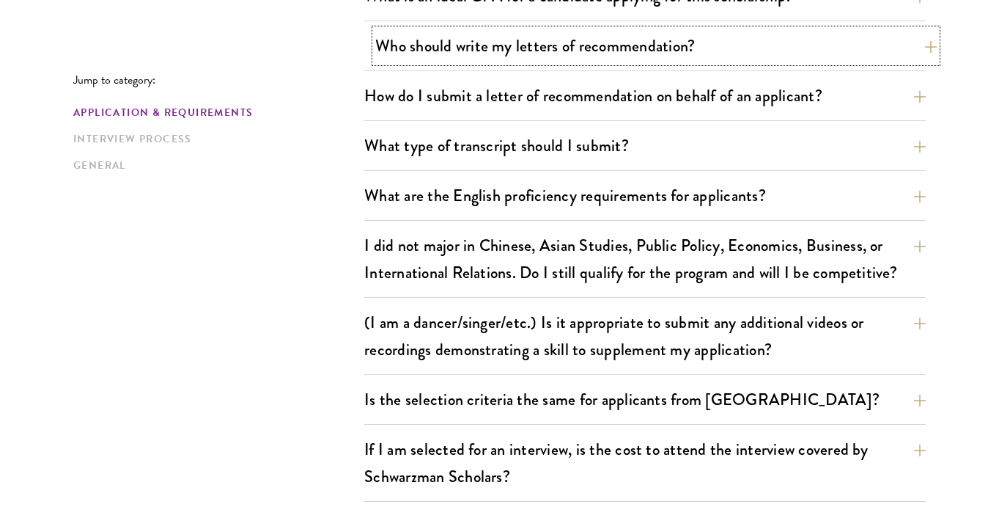
click at [436, 34] on button "Who should write my letters of recommendation?" at bounding box center [656, 45] width 562 height 33
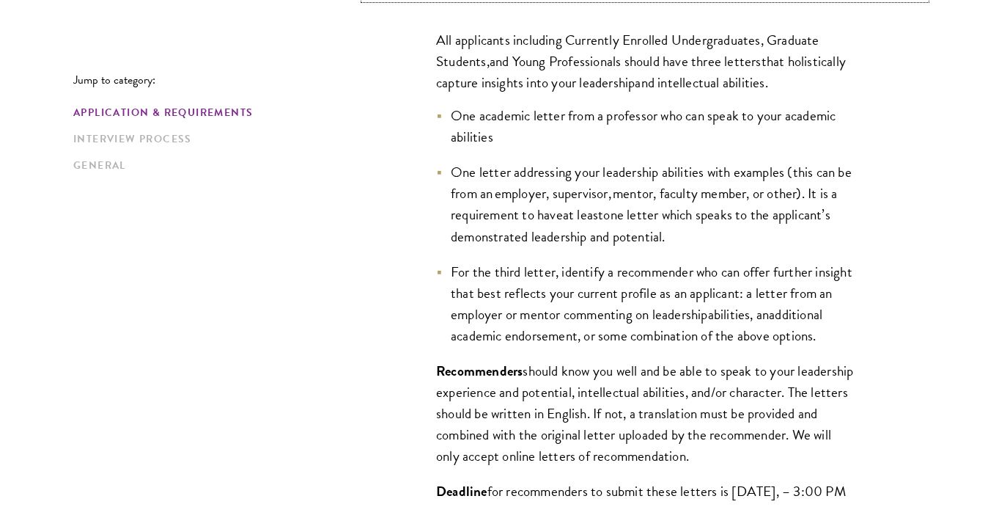
scroll to position [1135, 0]
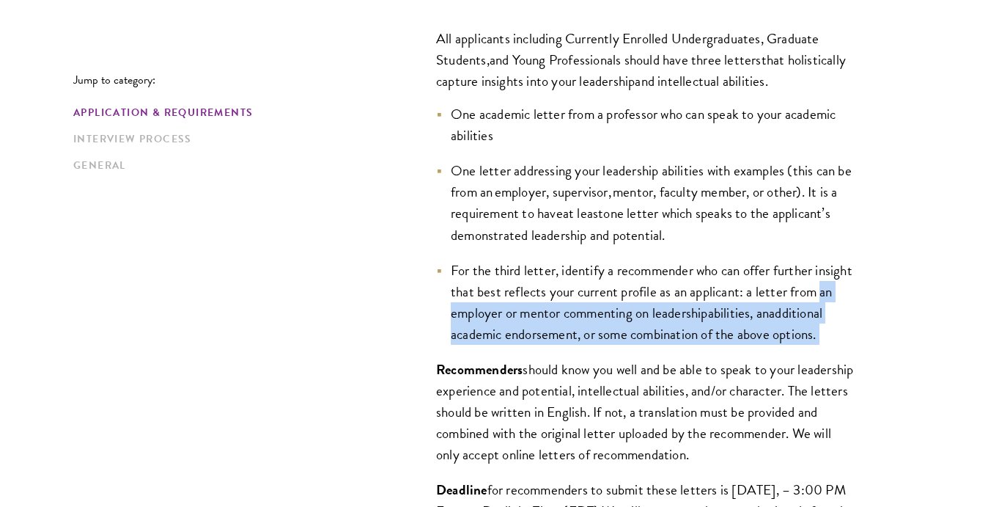
drag, startPoint x: 481, startPoint y: 304, endPoint x: 506, endPoint y: 348, distance: 50.6
click at [506, 345] on li "For the third letter, identify a recommender who can offer further insight that…" at bounding box center [645, 302] width 418 height 85
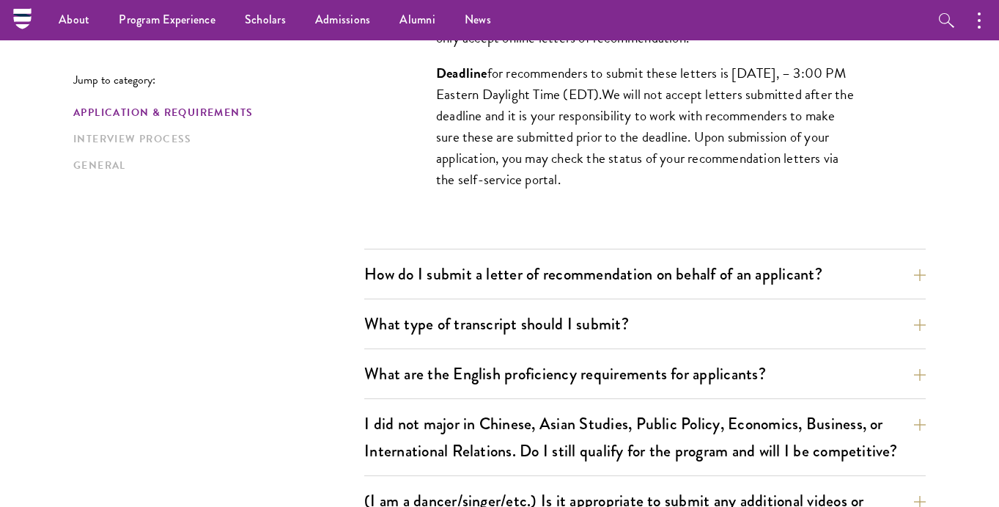
scroll to position [1551, 0]
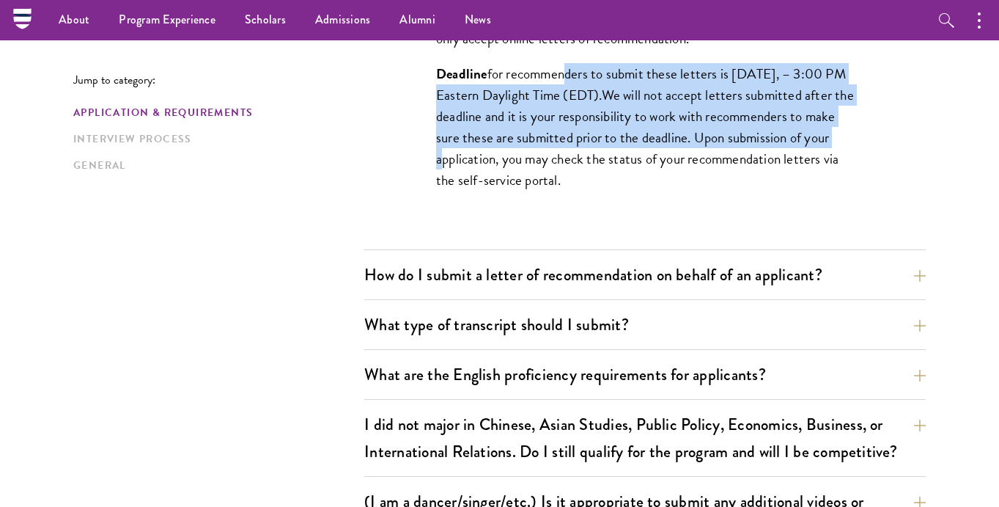
drag, startPoint x: 562, startPoint y: 94, endPoint x: 576, endPoint y: 183, distance: 89.8
click at [576, 183] on p "Deadline for recommenders to submit these letters is September 10, 2025, – 3:00…" at bounding box center [645, 127] width 418 height 128
click at [576, 183] on span "We will not accept letters submitted after the deadline and it is your responsi…" at bounding box center [645, 137] width 418 height 106
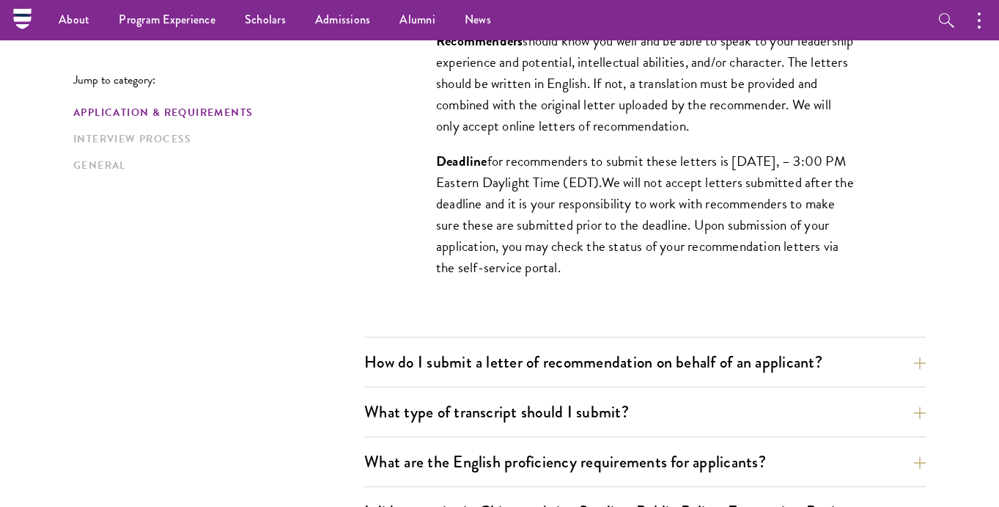
scroll to position [1461, 0]
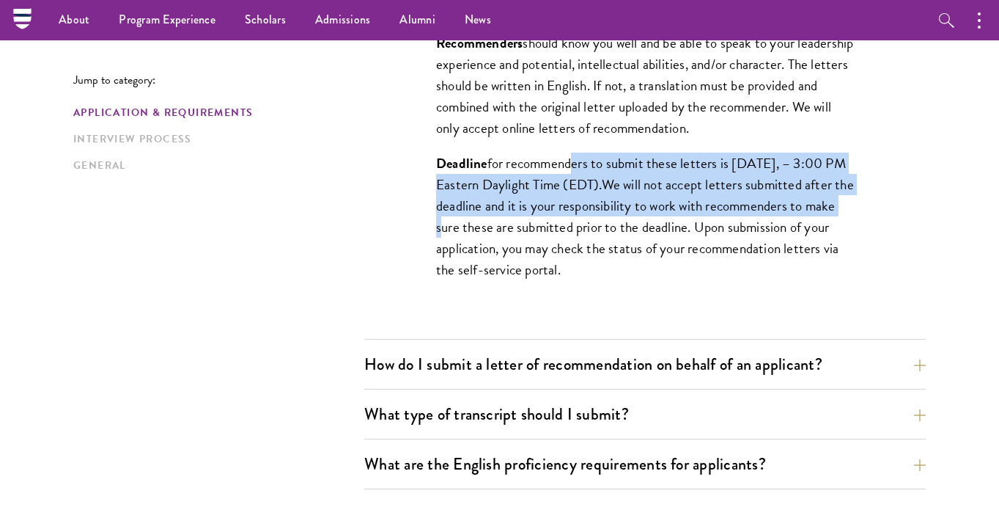
drag, startPoint x: 568, startPoint y: 184, endPoint x: 568, endPoint y: 255, distance: 71.1
click at [568, 255] on p "Deadline for recommenders to submit these letters is September 10, 2025, – 3:00…" at bounding box center [645, 217] width 418 height 128
click at [568, 255] on span "We will not accept letters submitted after the deadline and it is your responsi…" at bounding box center [645, 227] width 418 height 106
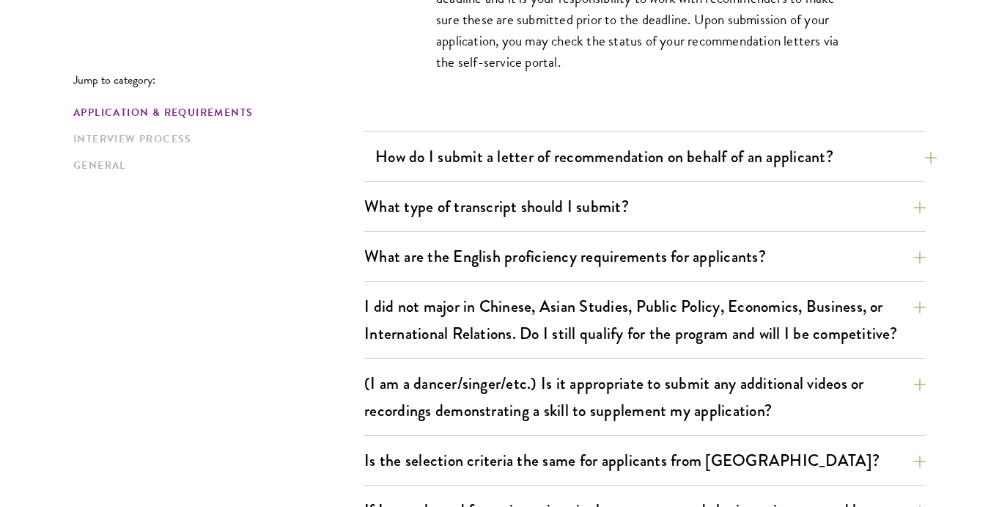
scroll to position [1684, 0]
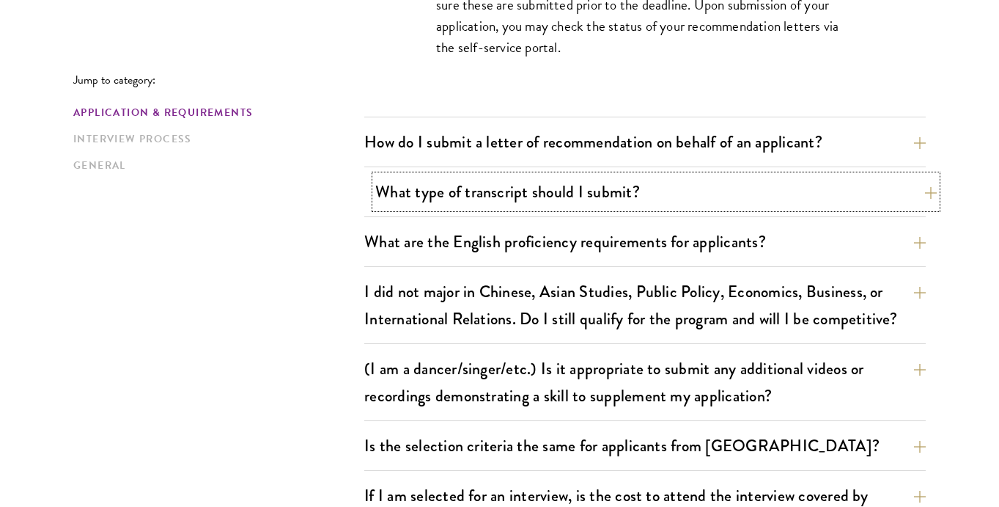
click at [512, 196] on button "What type of transcript should I submit?" at bounding box center [656, 191] width 562 height 33
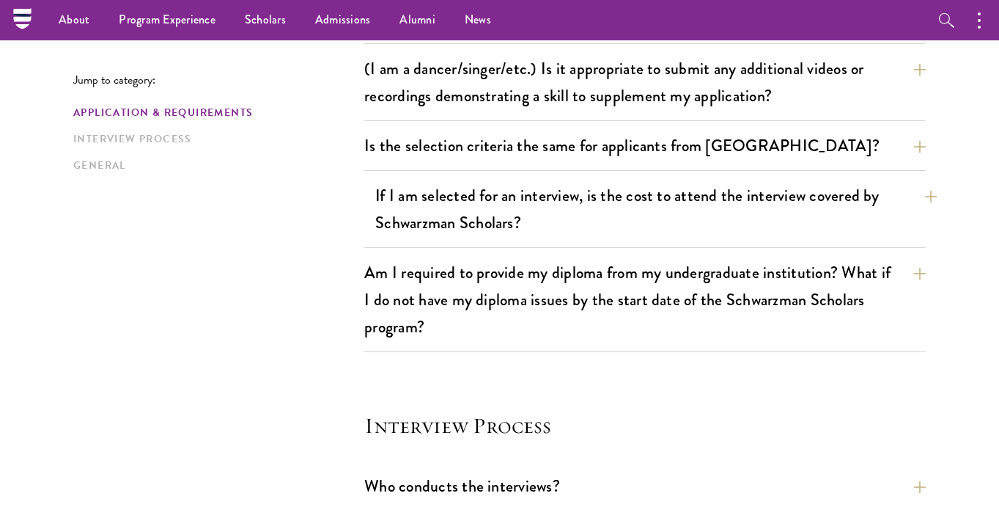
scroll to position [1571, 0]
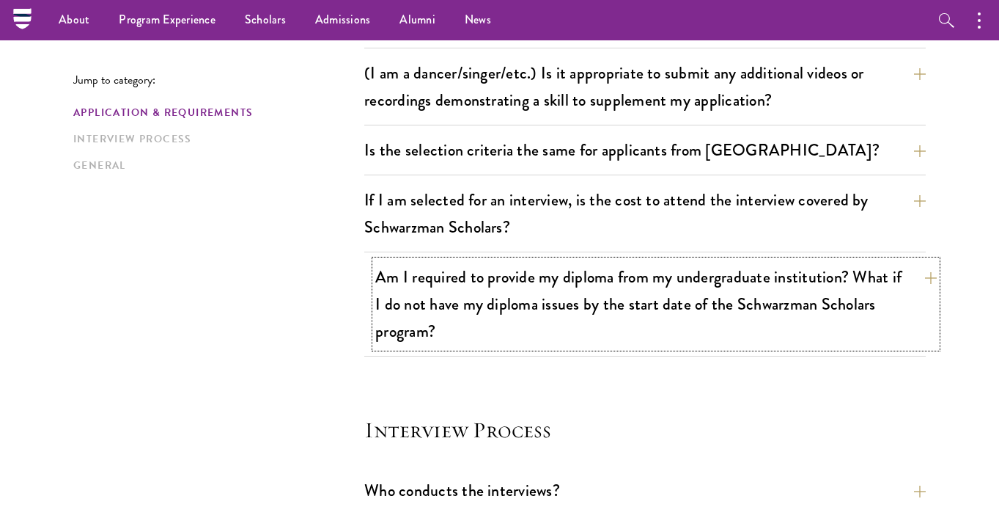
click at [402, 296] on button "Am I required to provide my diploma from my undergraduate institution? What if …" at bounding box center [656, 303] width 562 height 87
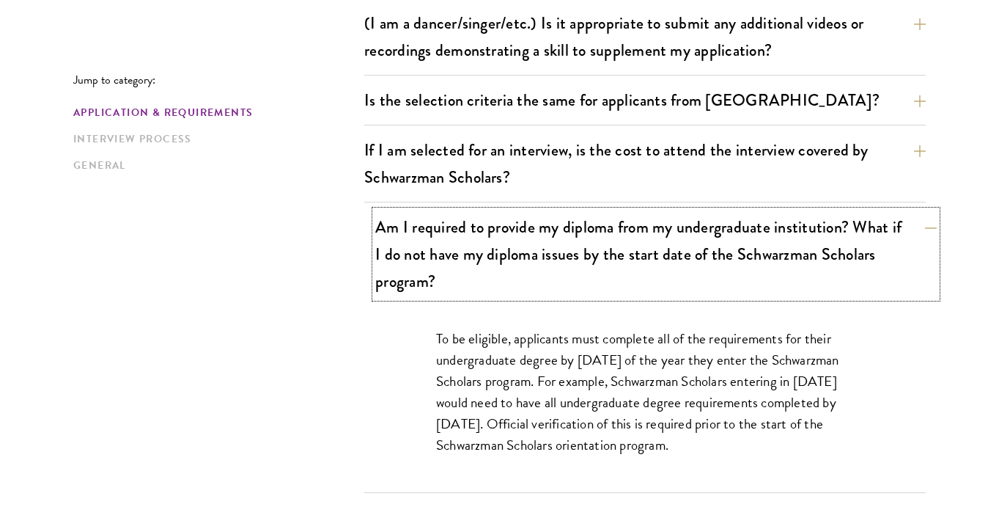
scroll to position [1389, 0]
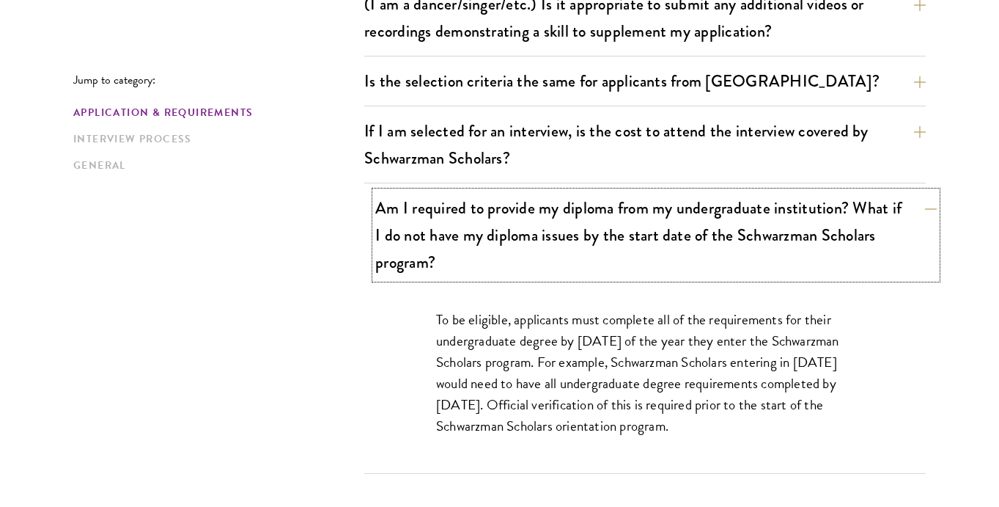
click at [480, 232] on button "Am I required to provide my diploma from my undergraduate institution? What if …" at bounding box center [656, 234] width 562 height 87
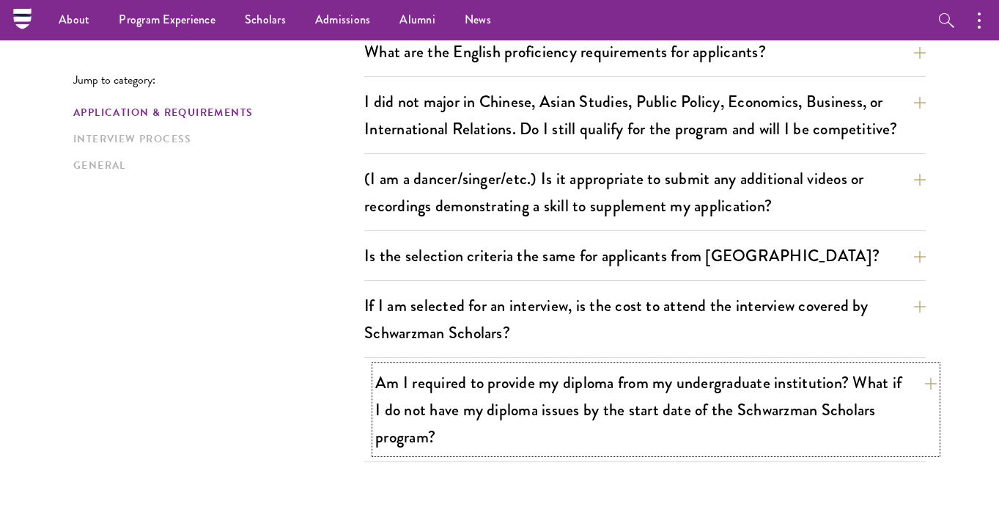
scroll to position [1205, 0]
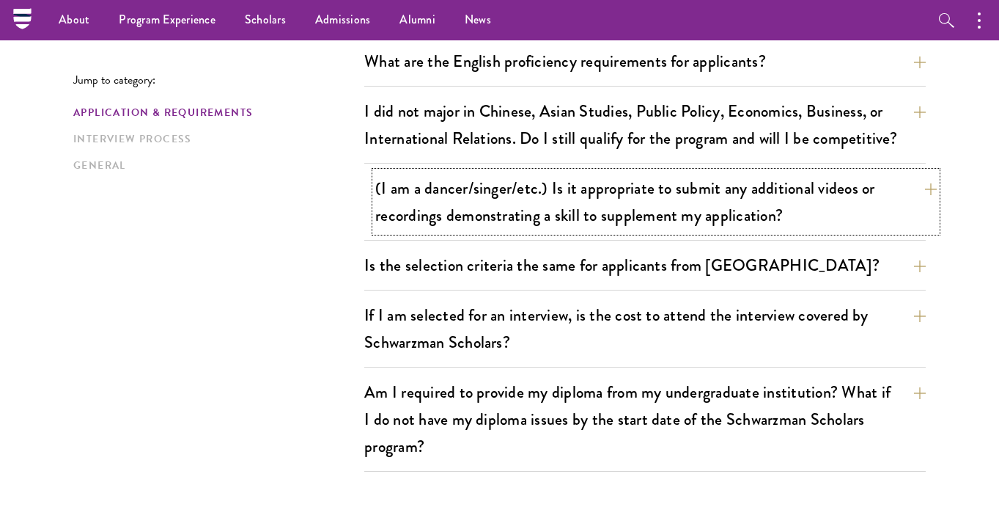
click at [404, 194] on button "(I am a dancer/singer/etc.) Is it appropriate to submit any additional videos o…" at bounding box center [656, 202] width 562 height 60
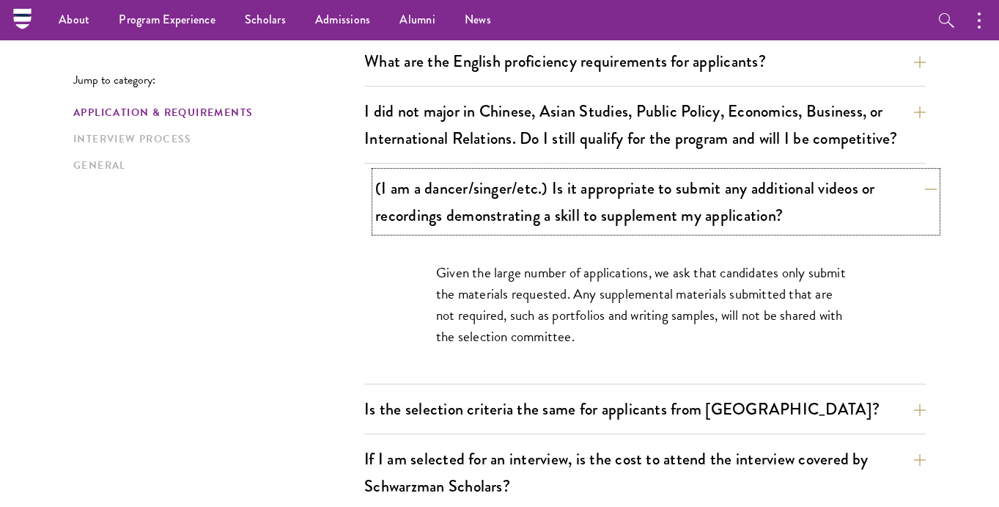
click at [609, 208] on button "(I am a dancer/singer/etc.) Is it appropriate to submit any additional videos o…" at bounding box center [656, 202] width 562 height 60
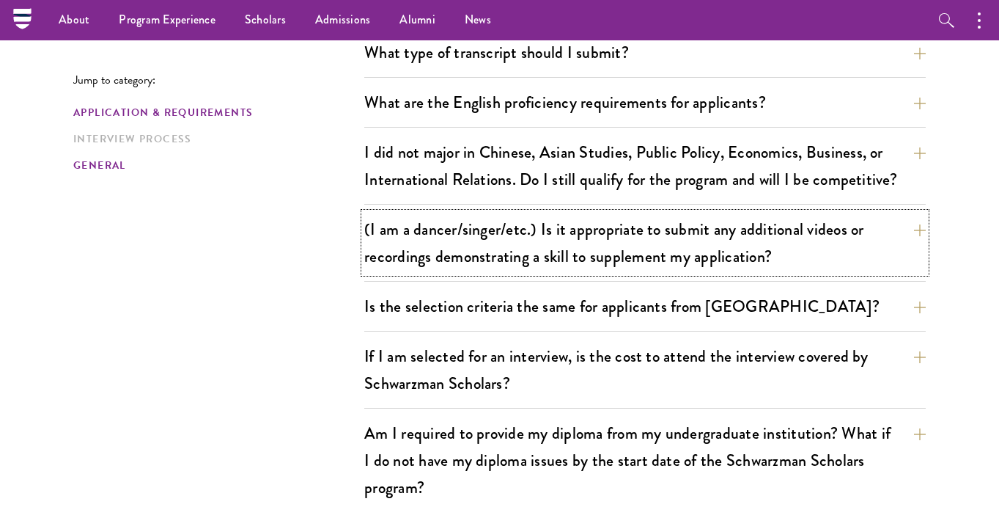
scroll to position [1150, 0]
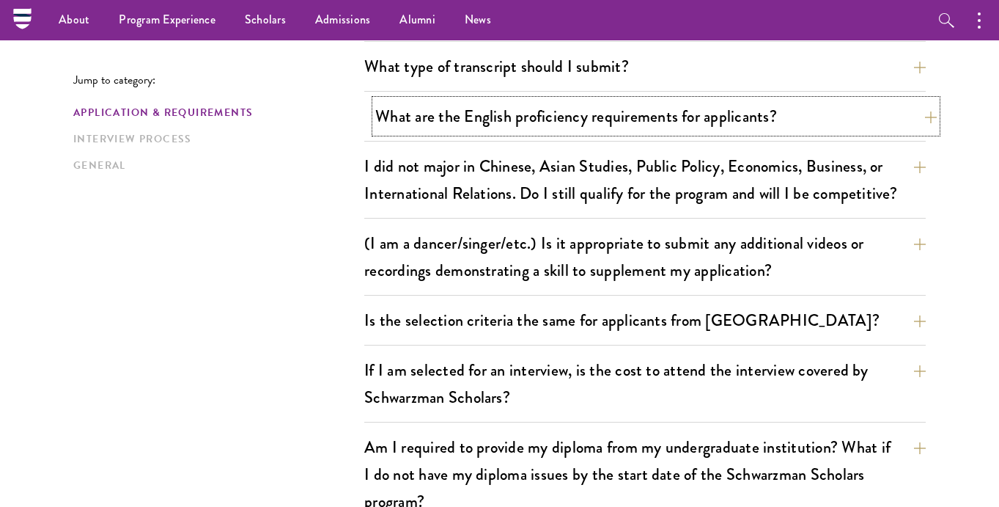
click at [462, 104] on button "What are the English proficiency requirements for applicants?" at bounding box center [656, 116] width 562 height 33
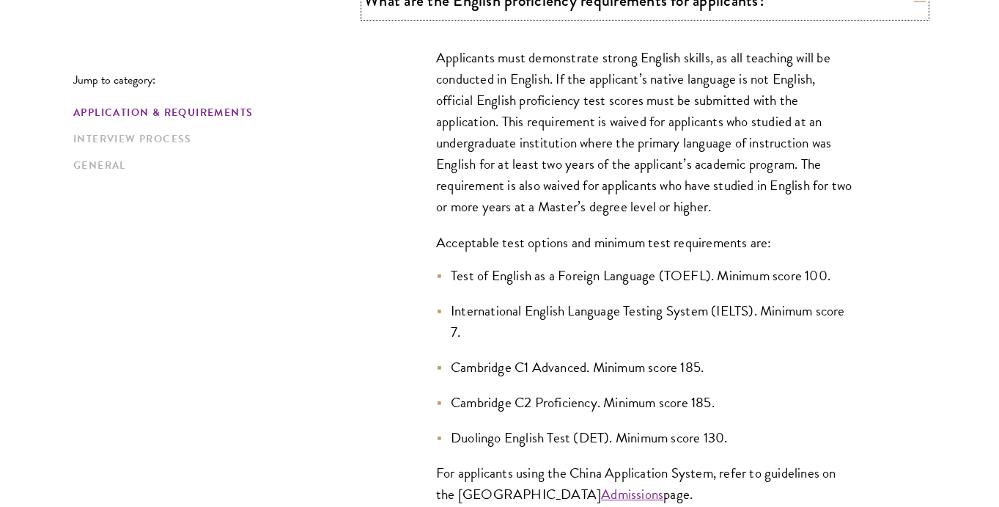
scroll to position [1267, 0]
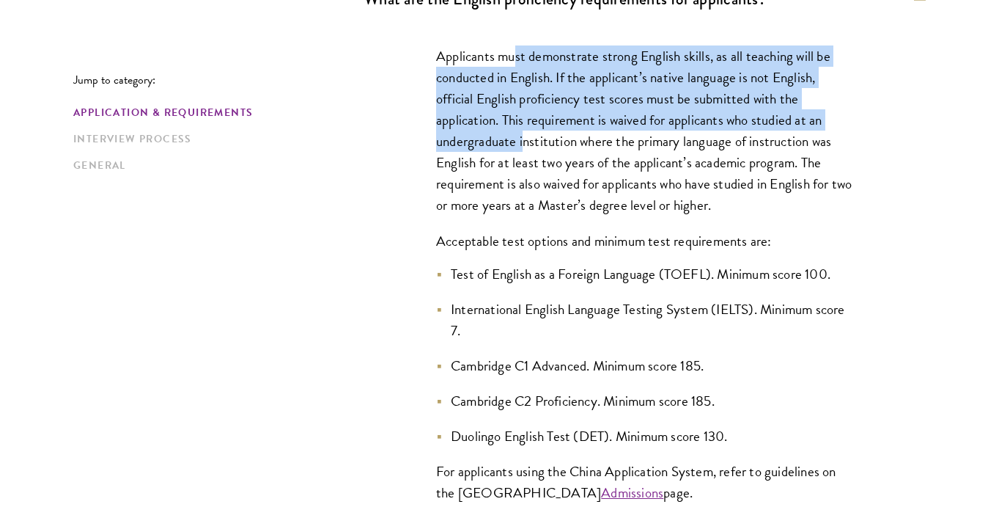
drag, startPoint x: 514, startPoint y: 65, endPoint x: 524, endPoint y: 140, distance: 75.4
click at [524, 140] on p "Applicants must demonstrate strong English skills, as all teaching will be cond…" at bounding box center [645, 130] width 418 height 171
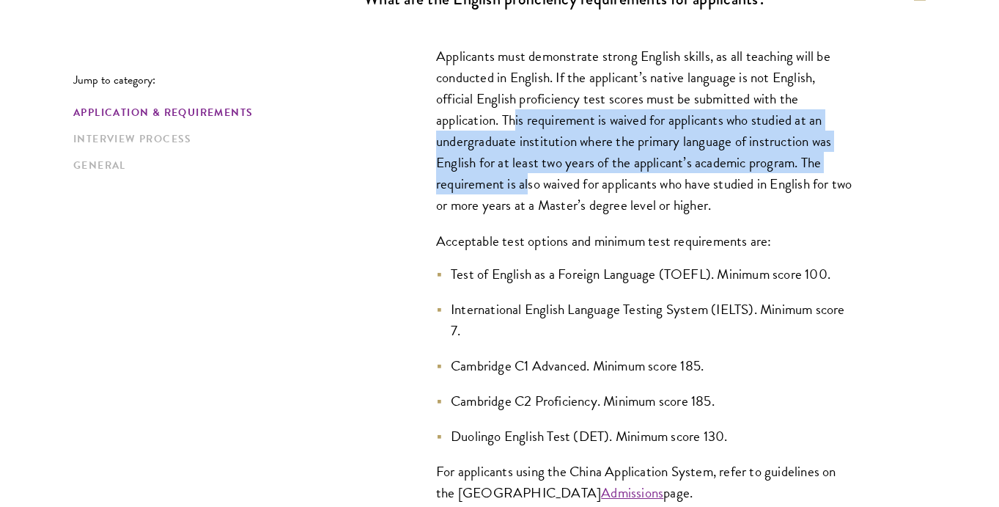
drag, startPoint x: 517, startPoint y: 111, endPoint x: 529, endPoint y: 180, distance: 69.9
click at [529, 180] on p "Applicants must demonstrate strong English skills, as all teaching will be cond…" at bounding box center [645, 130] width 418 height 171
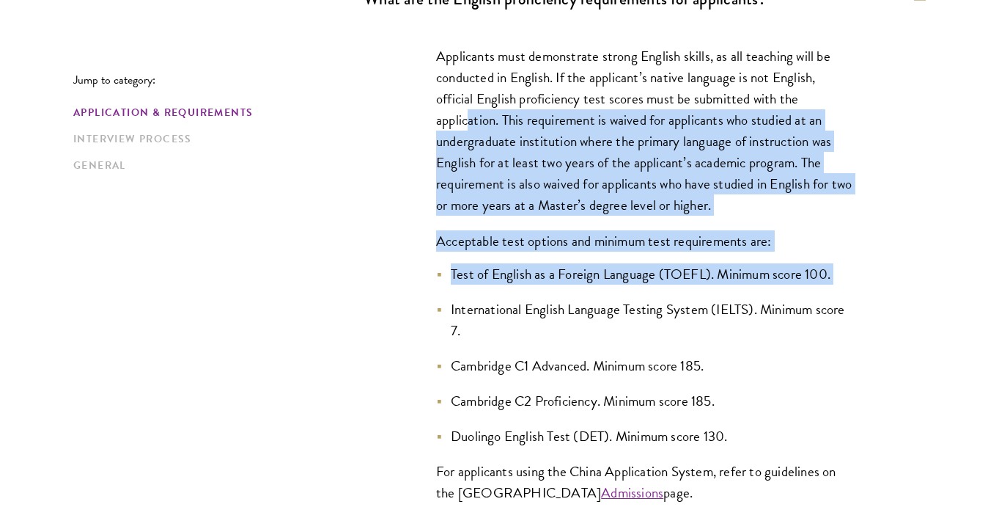
drag, startPoint x: 467, startPoint y: 127, endPoint x: 507, endPoint y: 287, distance: 164.7
click at [507, 287] on div "Applicants must demonstrate strong English skills, as all teaching will be cond…" at bounding box center [645, 281] width 506 height 516
click at [513, 212] on p "Applicants must demonstrate strong English skills, as all teaching will be cond…" at bounding box center [645, 130] width 418 height 171
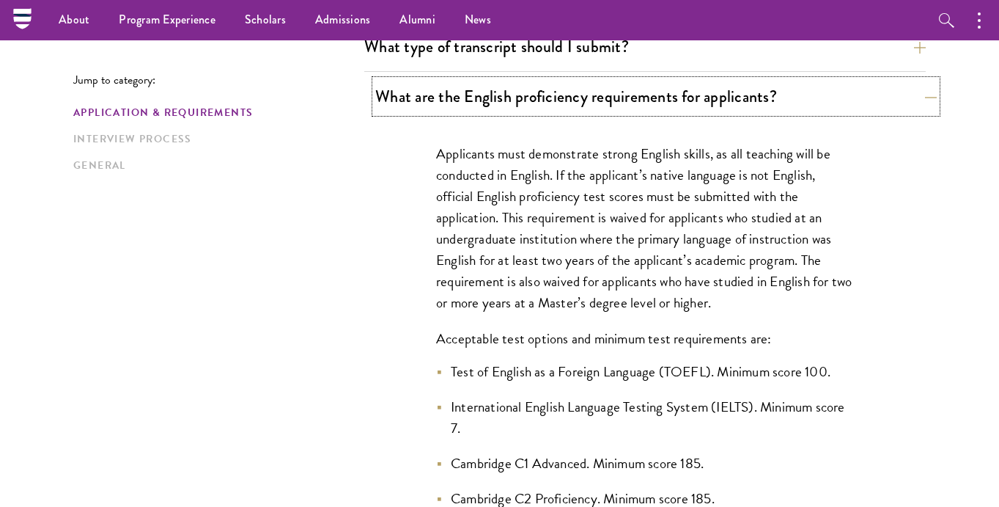
click at [520, 81] on button "What are the English proficiency requirements for applicants?" at bounding box center [656, 96] width 562 height 33
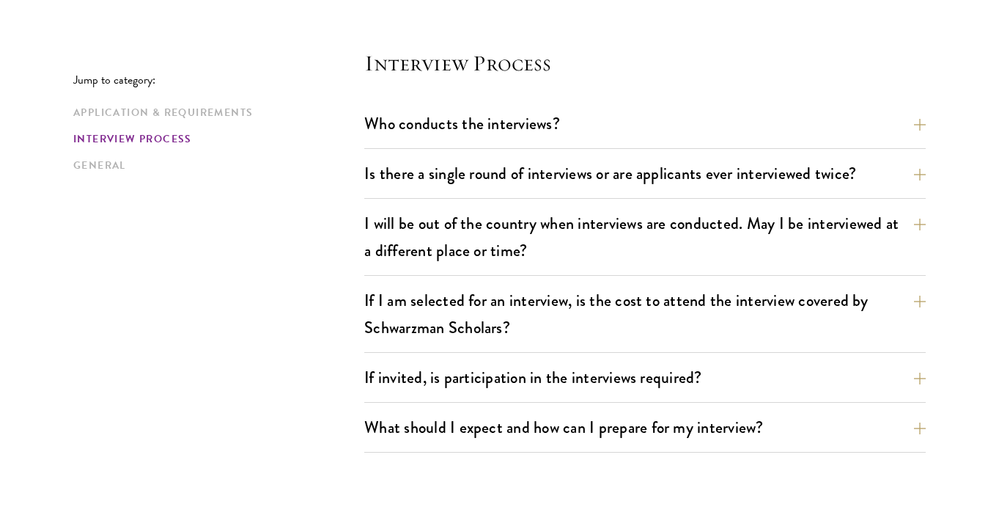
scroll to position [1703, 0]
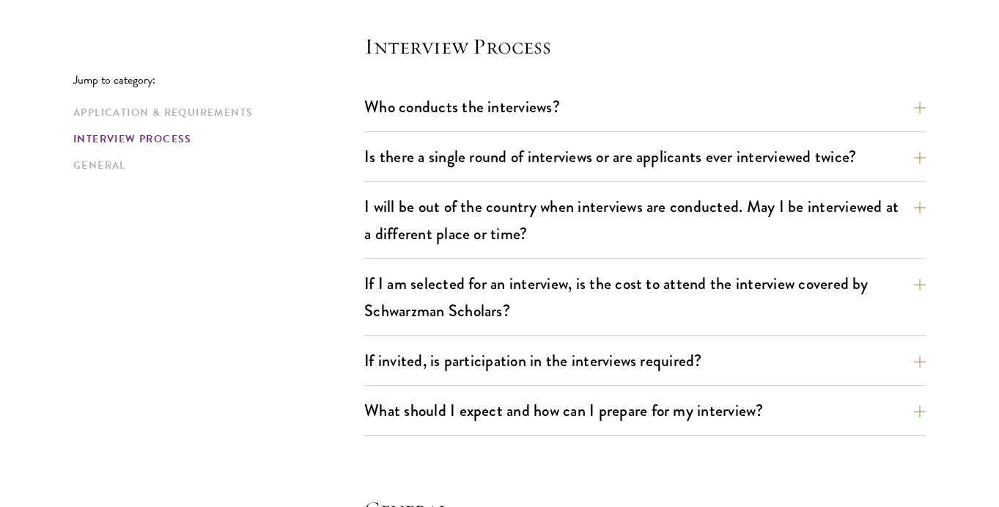
click at [482, 89] on section "Interview Process Who conducts the interviews? Interview panelists are distingu…" at bounding box center [645, 234] width 562 height 404
click at [482, 100] on button "Who conducts the interviews?" at bounding box center [656, 106] width 562 height 33
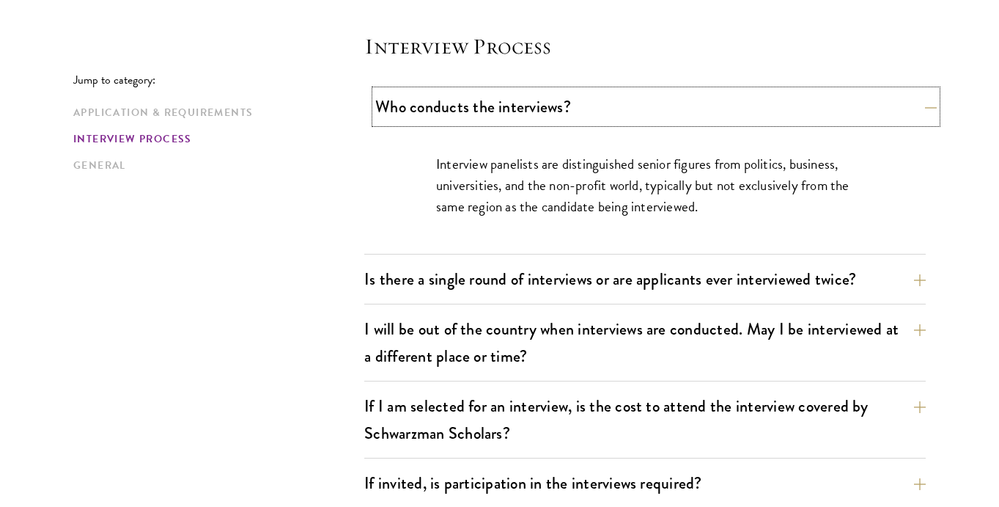
click at [476, 97] on button "Who conducts the interviews?" at bounding box center [656, 106] width 562 height 33
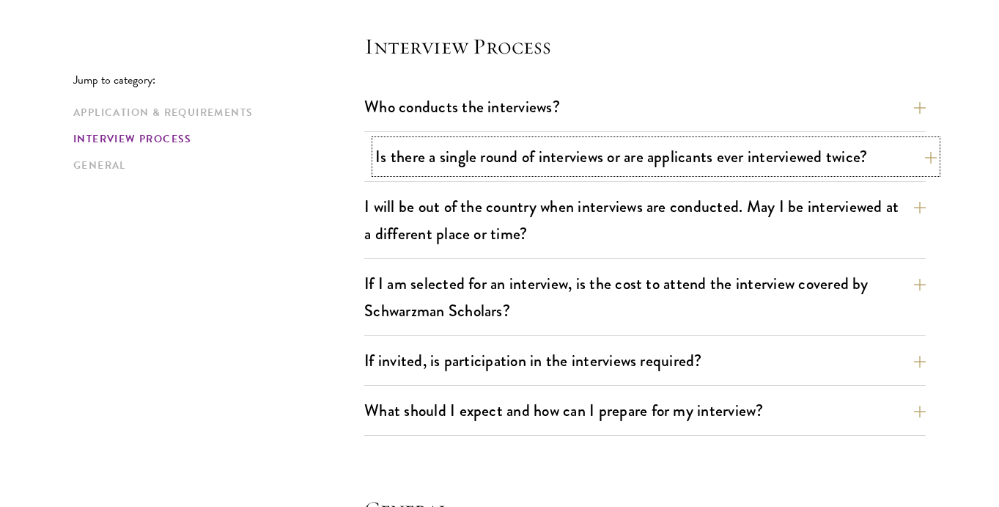
click at [463, 160] on button "Is there a single round of interviews or are applicants ever interviewed twice?" at bounding box center [656, 156] width 562 height 33
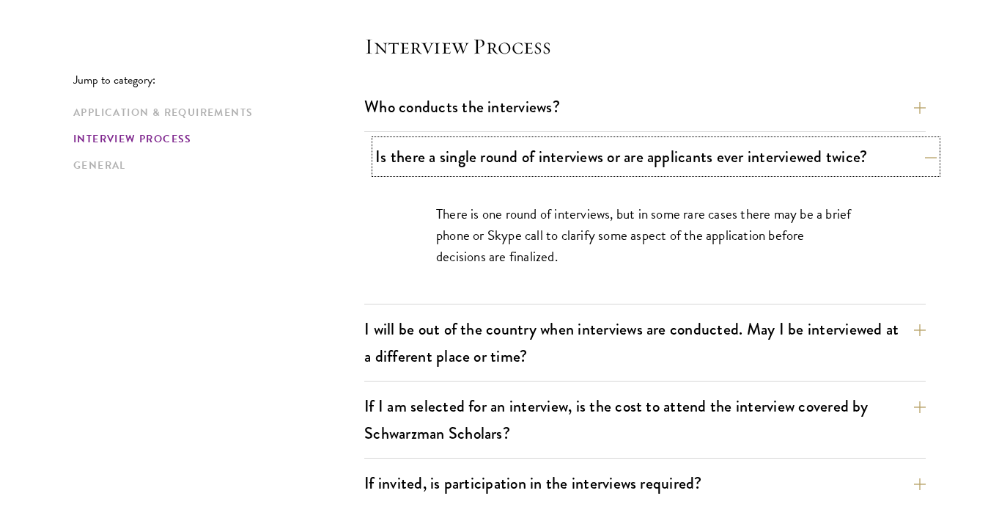
click at [463, 160] on button "Is there a single round of interviews or are applicants ever interviewed twice?" at bounding box center [656, 156] width 562 height 33
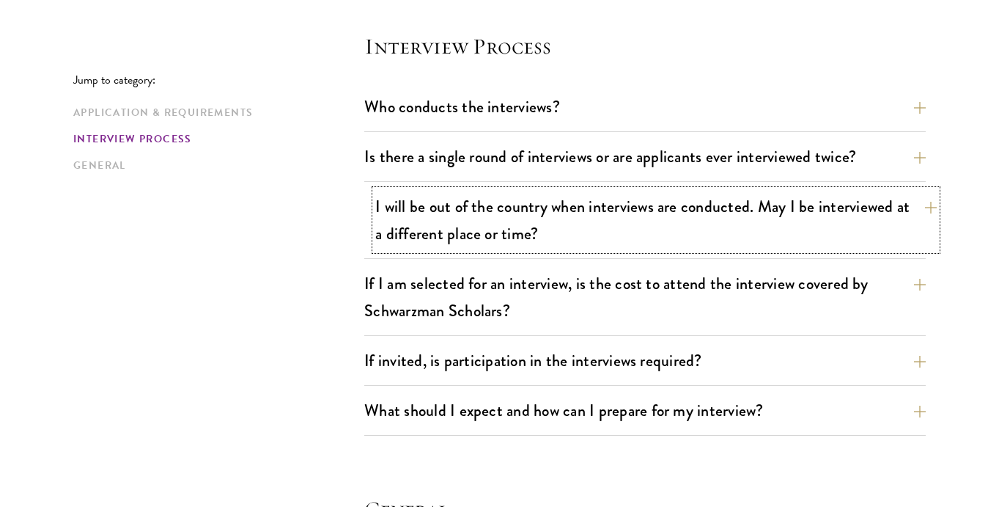
click at [455, 215] on button "I will be out of the country when interviews are conducted. May I be interviewe…" at bounding box center [656, 220] width 562 height 60
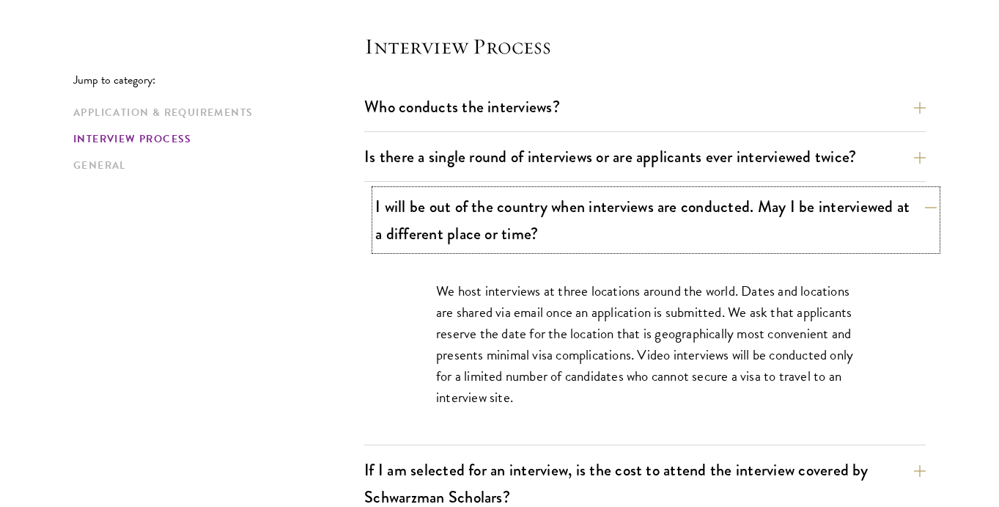
click at [455, 216] on button "I will be out of the country when interviews are conducted. May I be interviewe…" at bounding box center [656, 220] width 562 height 60
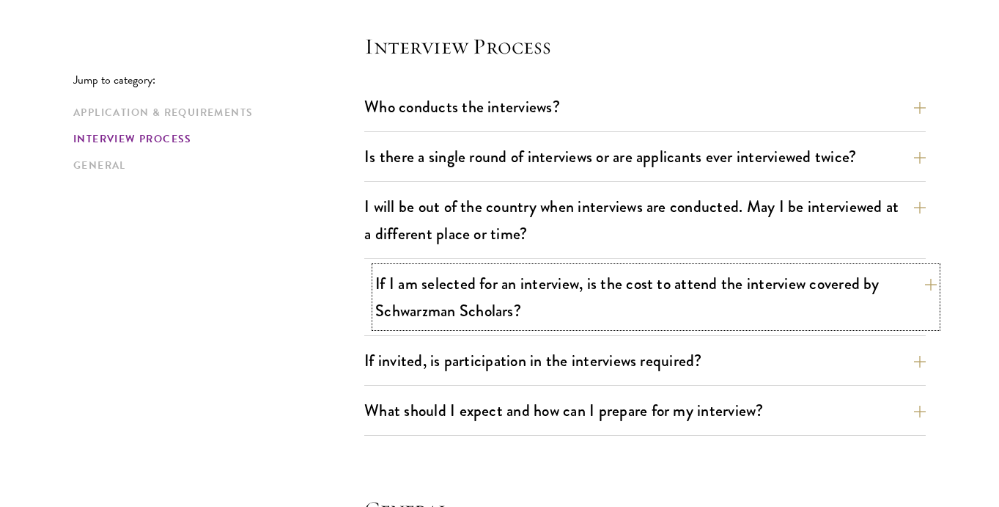
click at [447, 290] on button "If I am selected for an interview, is the cost to attend the interview covered …" at bounding box center [656, 297] width 562 height 60
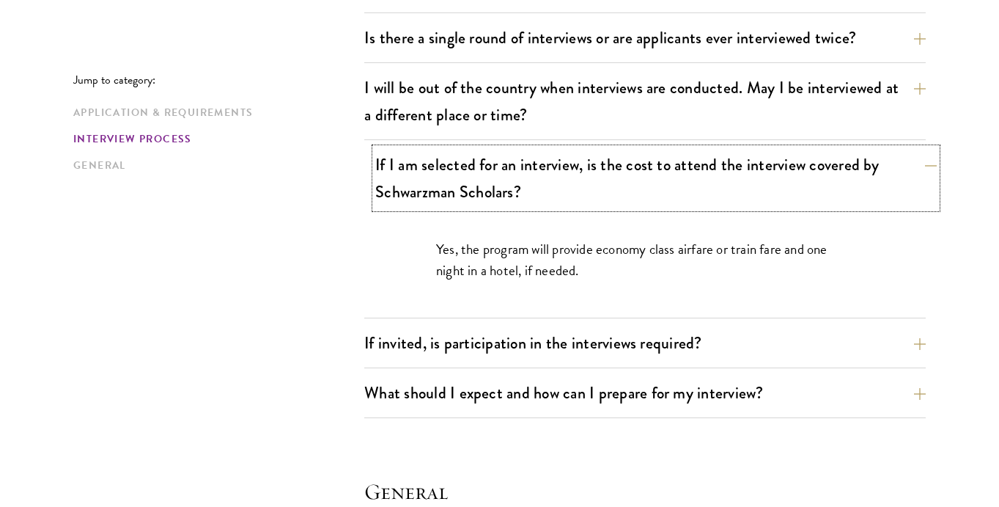
scroll to position [1832, 0]
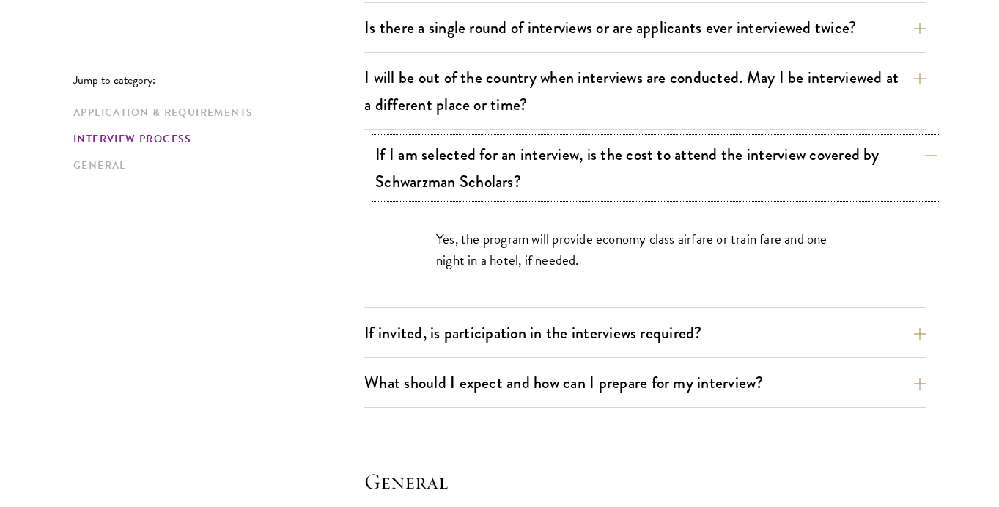
click at [458, 168] on button "If I am selected for an interview, is the cost to attend the interview covered …" at bounding box center [656, 168] width 562 height 60
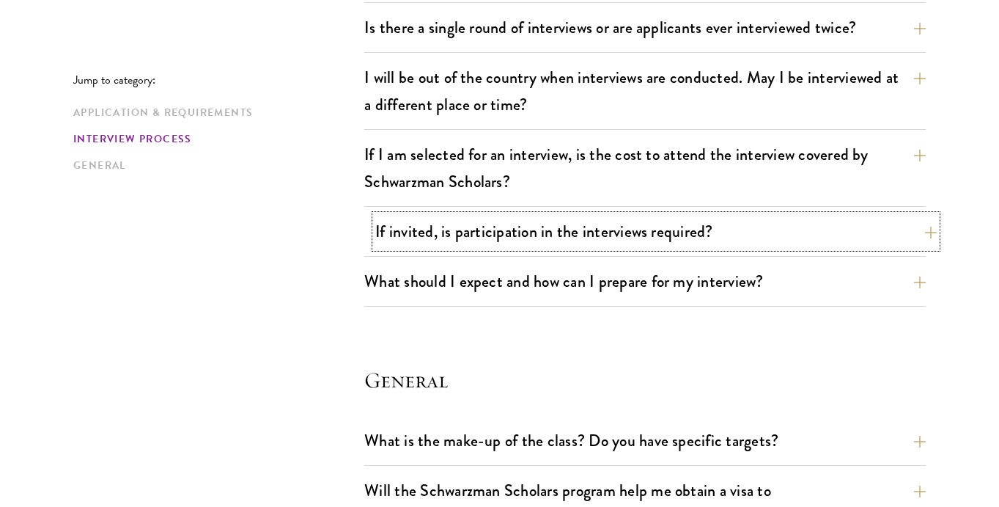
click at [420, 225] on button "If invited, is participation in the interviews required?" at bounding box center [656, 231] width 562 height 33
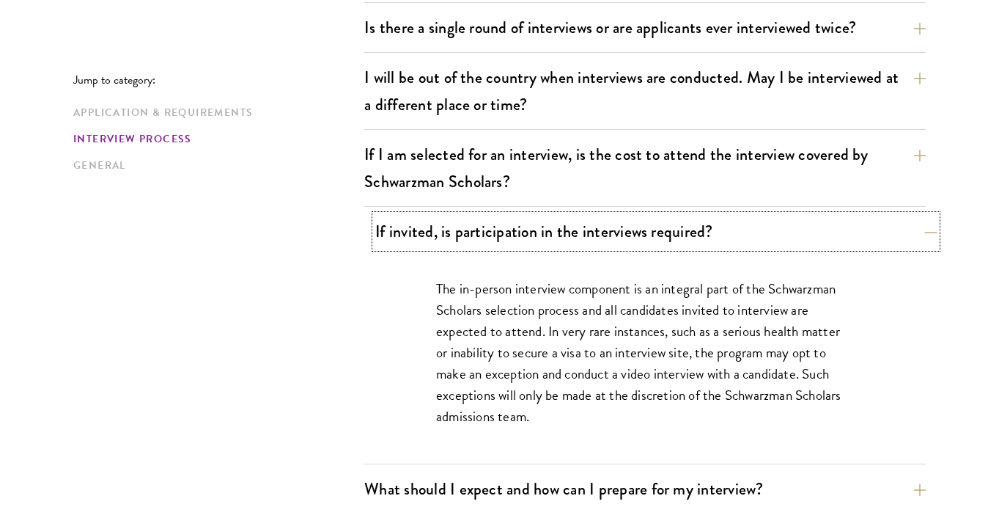
click at [420, 225] on button "If invited, is participation in the interviews required?" at bounding box center [656, 231] width 562 height 33
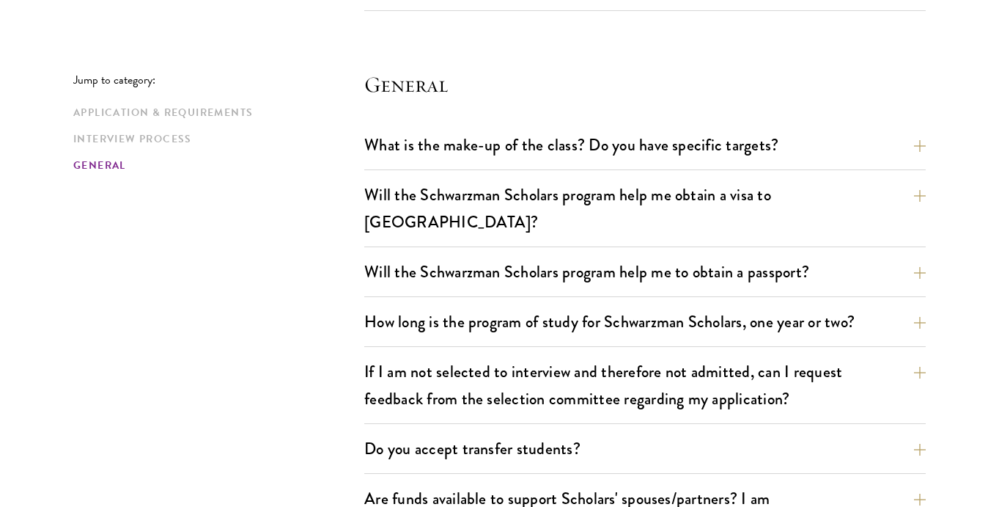
scroll to position [2144, 0]
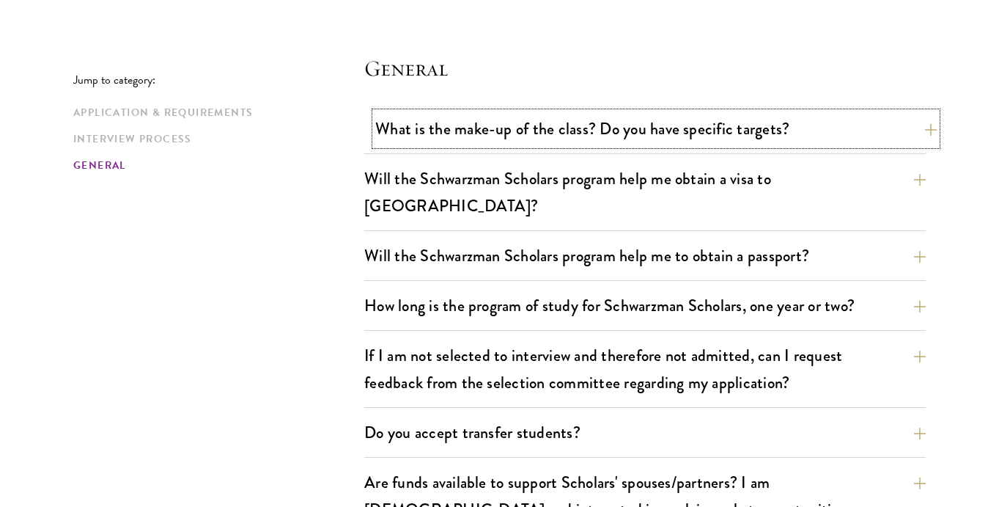
click at [442, 141] on button "What is the make-up of the class? Do you have specific targets?" at bounding box center [656, 128] width 562 height 33
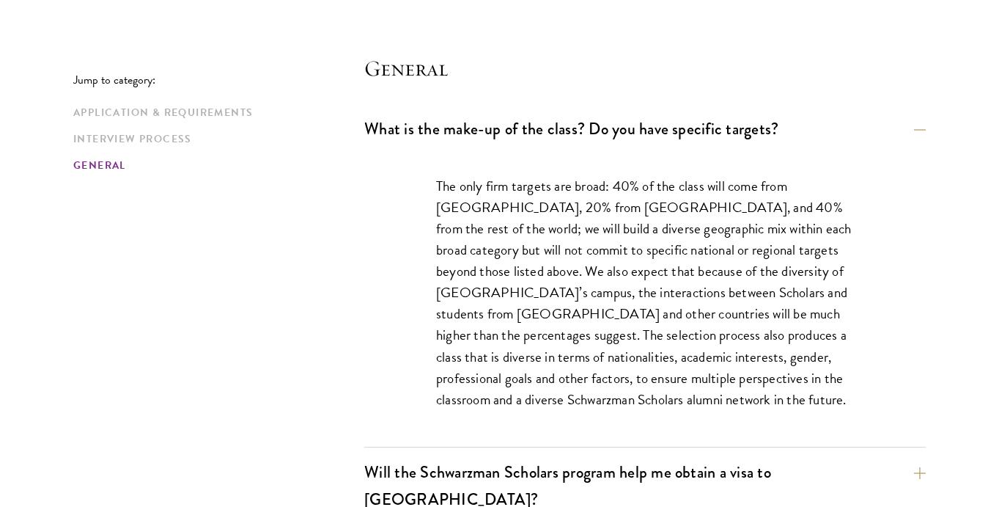
click at [434, 106] on section "General What is the make-up of the class? Do you have specific targets? The onl…" at bounding box center [645, 479] width 562 height 851
click at [434, 121] on button "What is the make-up of the class? Do you have specific targets?" at bounding box center [656, 128] width 562 height 33
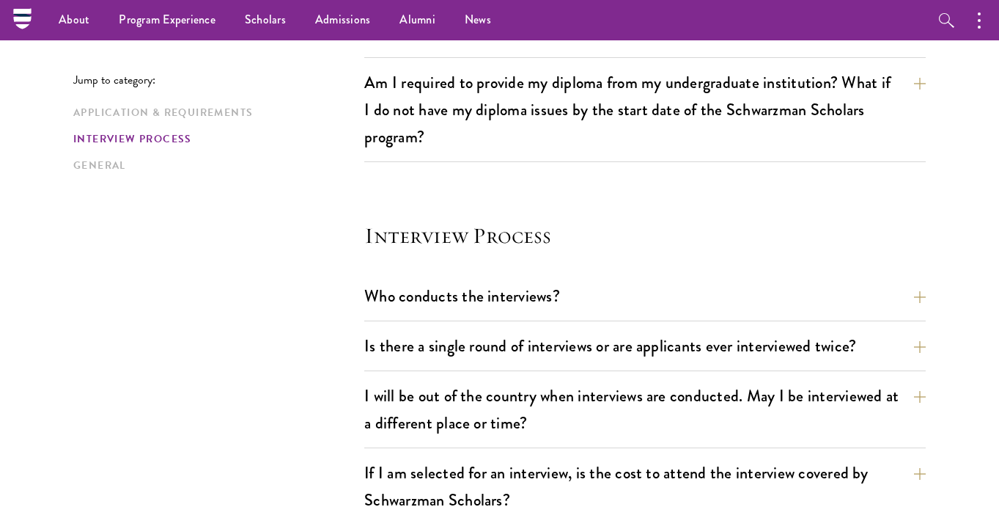
scroll to position [1483, 0]
